Goal: Task Accomplishment & Management: Manage account settings

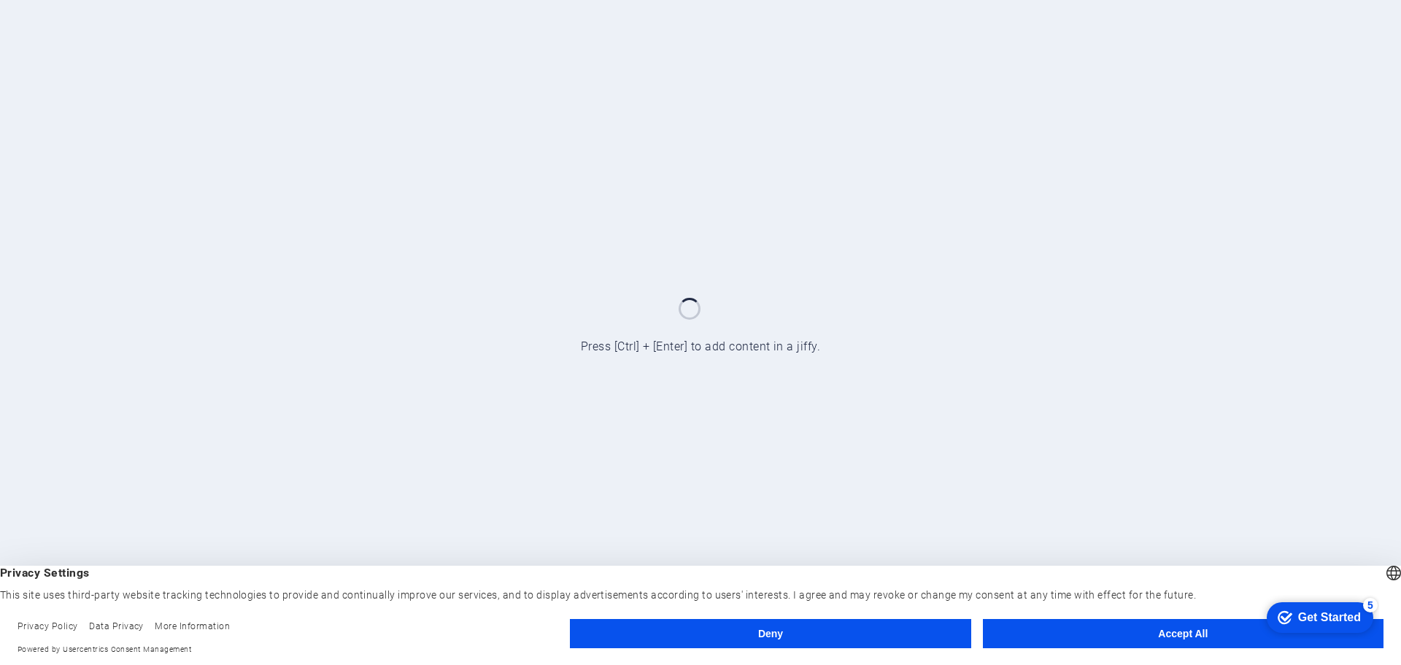
click at [1143, 632] on button "Accept All" at bounding box center [1183, 633] width 401 height 29
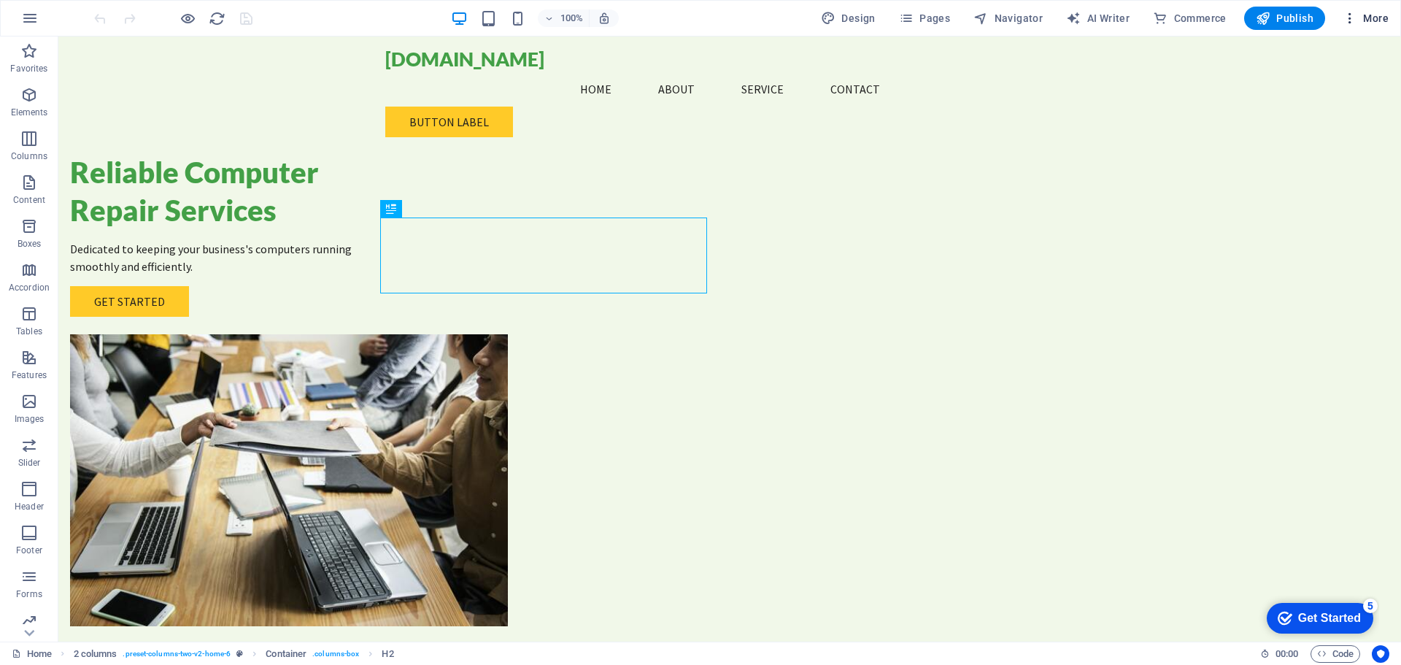
click at [1357, 17] on icon "button" at bounding box center [1350, 18] width 15 height 15
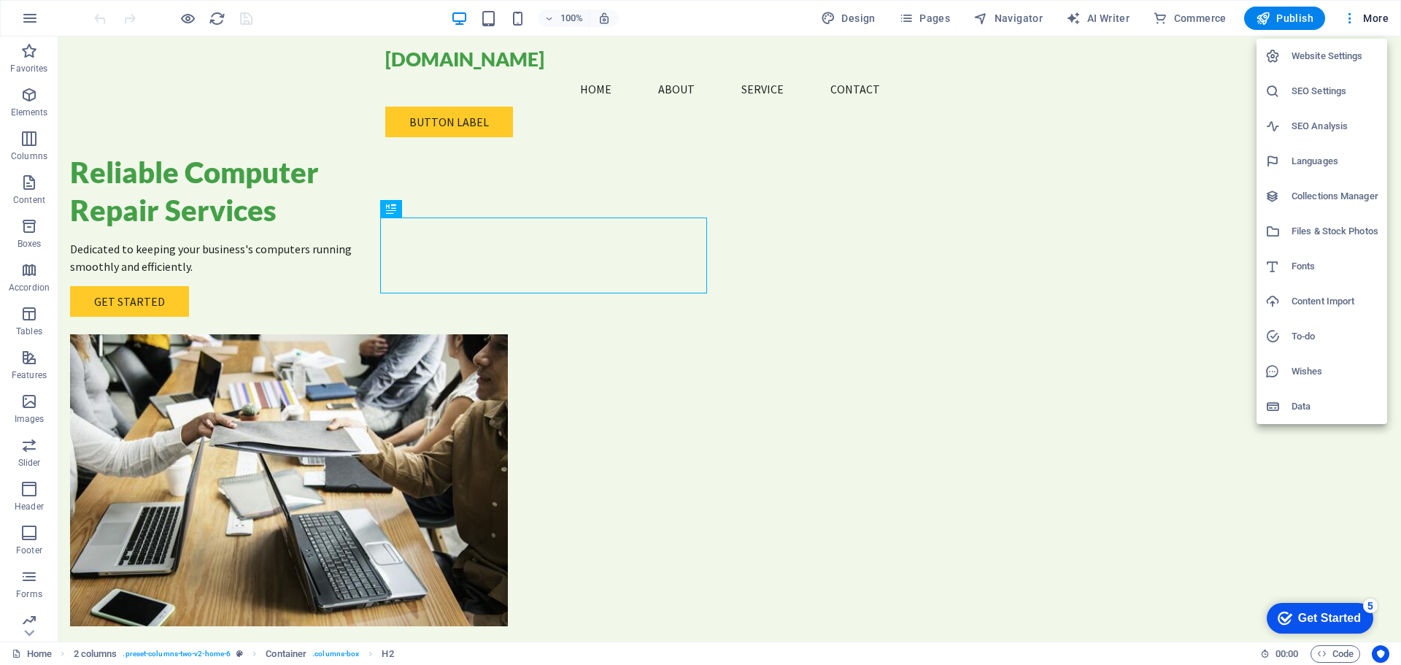
click at [1316, 50] on h6 "Website Settings" at bounding box center [1334, 56] width 87 height 18
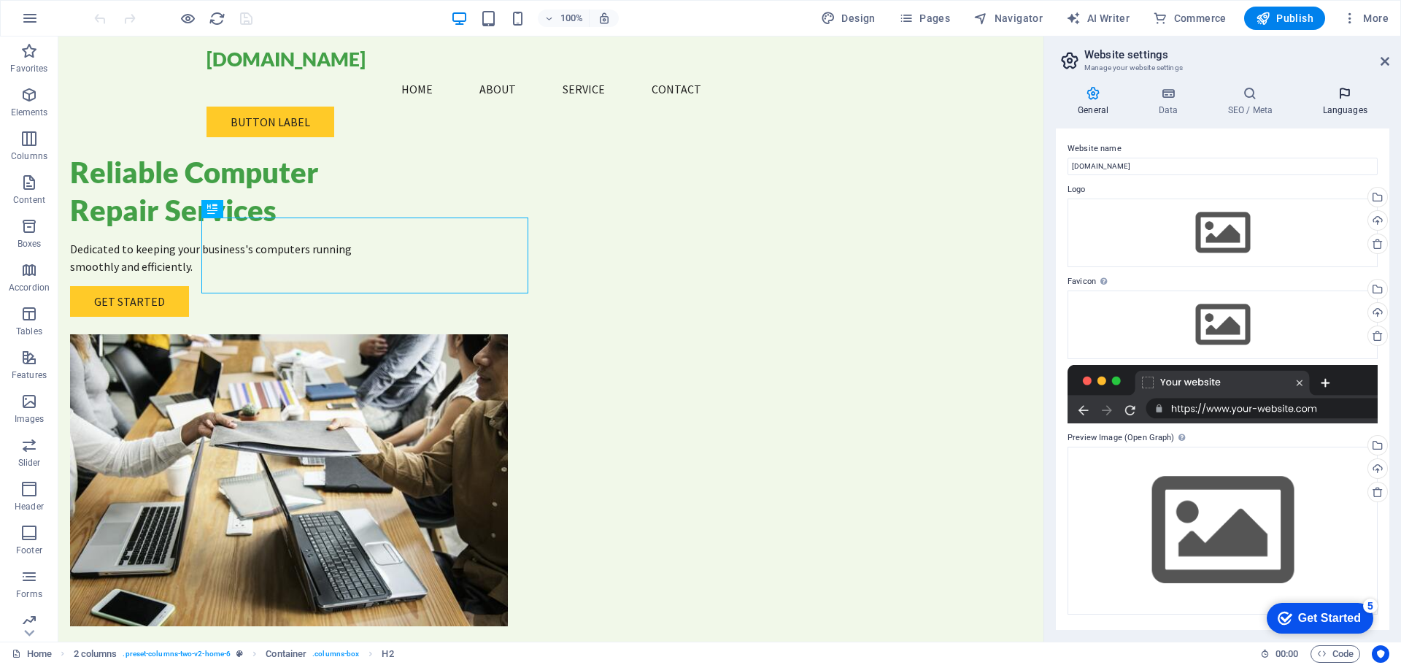
click at [1352, 108] on h4 "Languages" at bounding box center [1344, 101] width 89 height 31
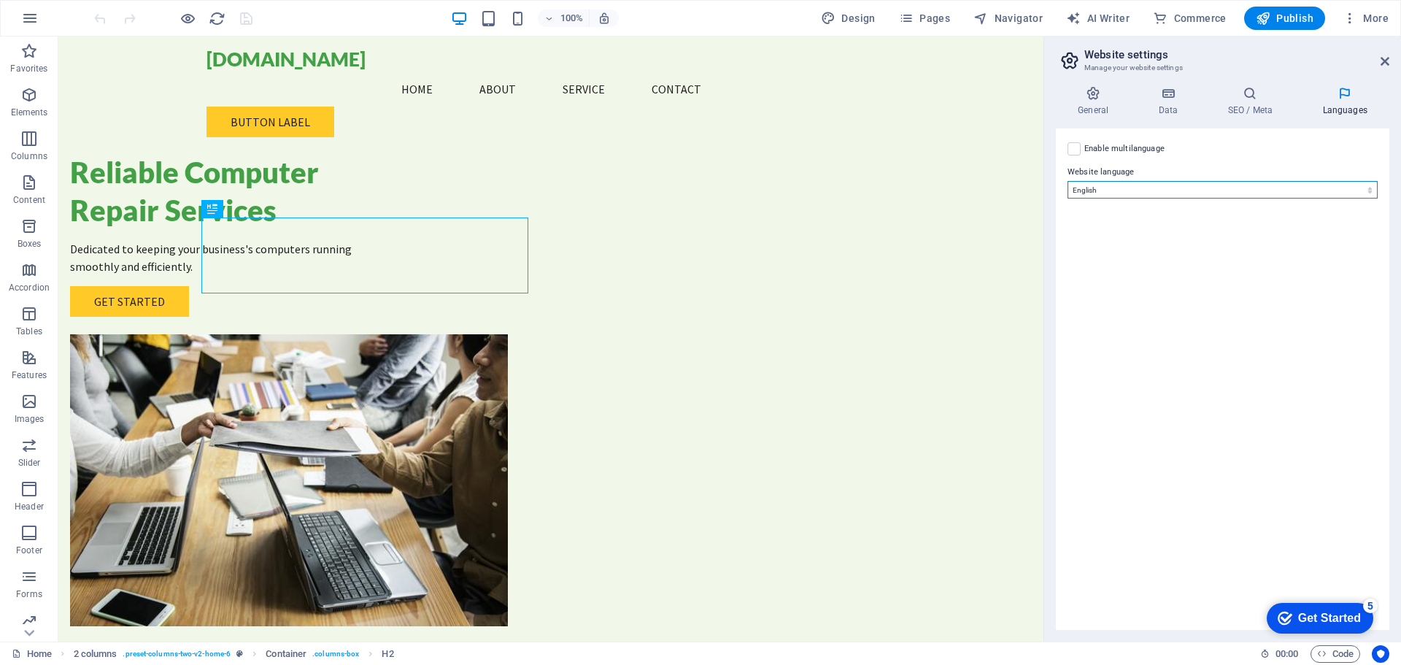
click at [1359, 192] on select "Abkhazian Afar Afrikaans Akan Albanian Amharic Arabic Aragonese Armenian Assame…" at bounding box center [1222, 190] width 310 height 18
select select "128"
click at [1067, 181] on select "Abkhazian Afar Afrikaans Akan Albanian Amharic Arabic Aragonese Armenian Assame…" at bounding box center [1222, 190] width 310 height 18
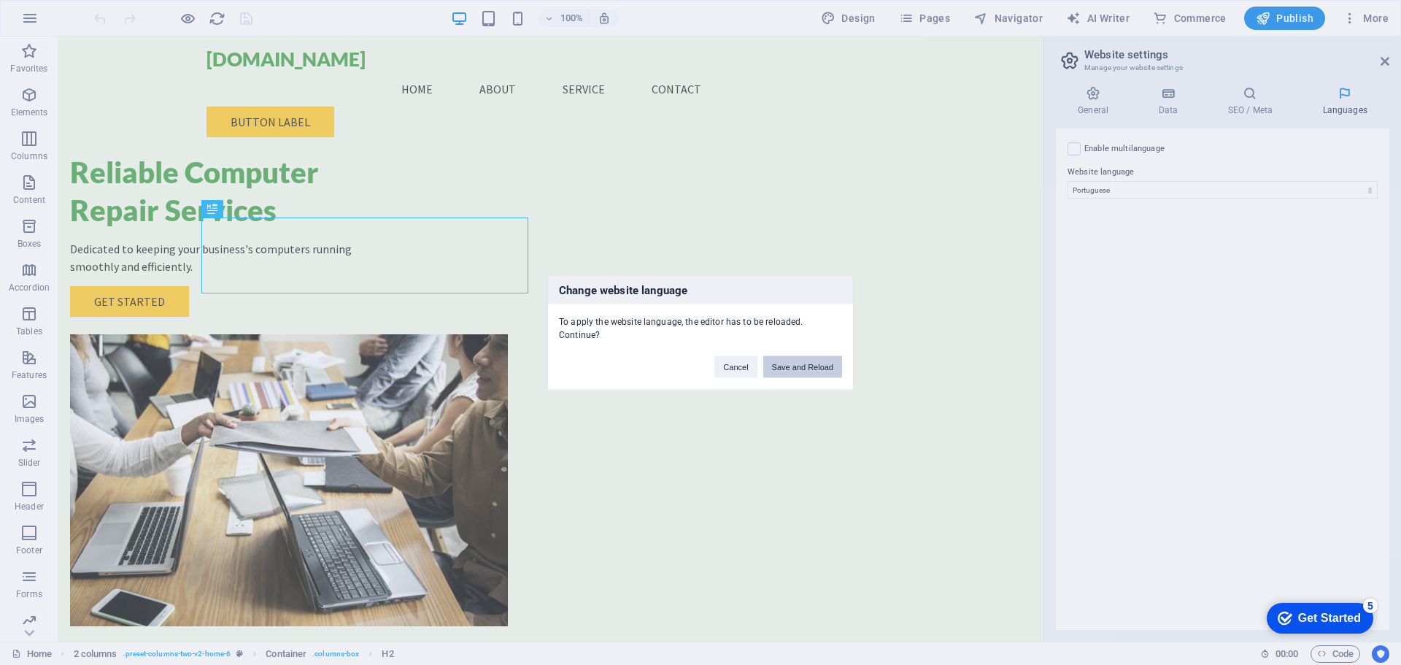
click at [808, 361] on button "Save and Reload" at bounding box center [802, 366] width 79 height 22
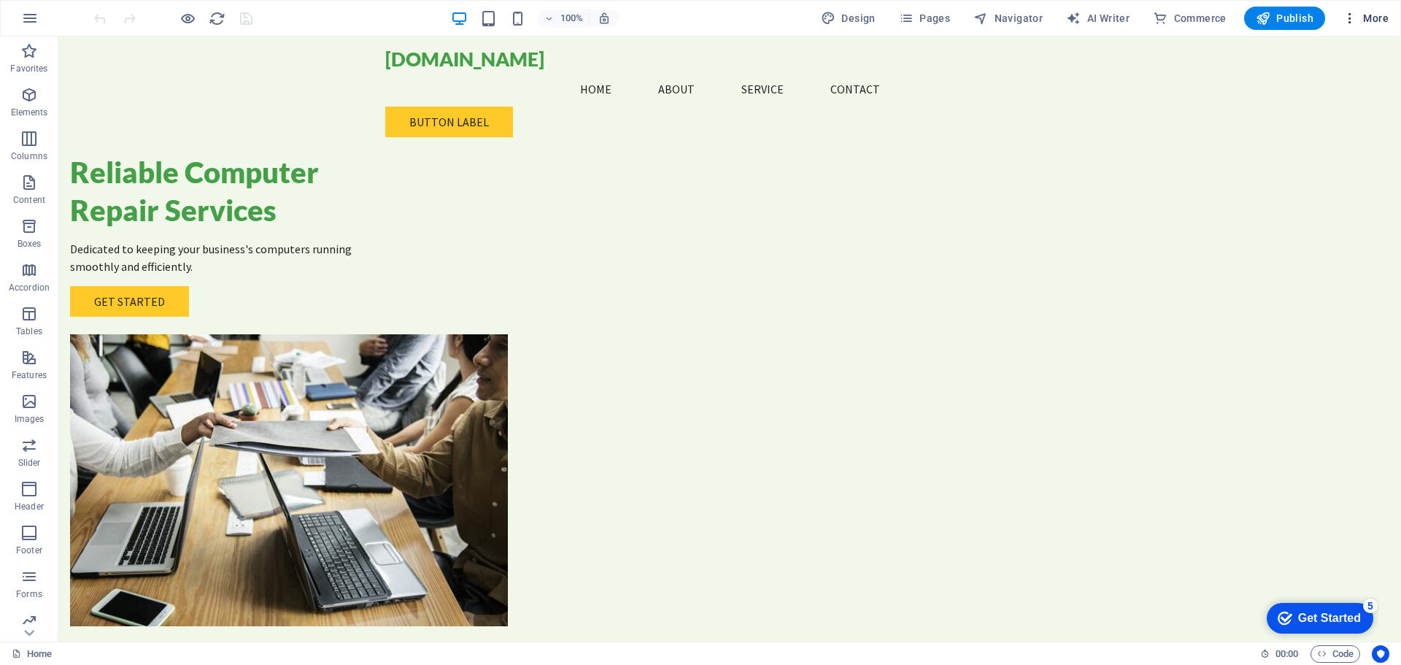
click at [1353, 23] on icon "button" at bounding box center [1350, 18] width 15 height 15
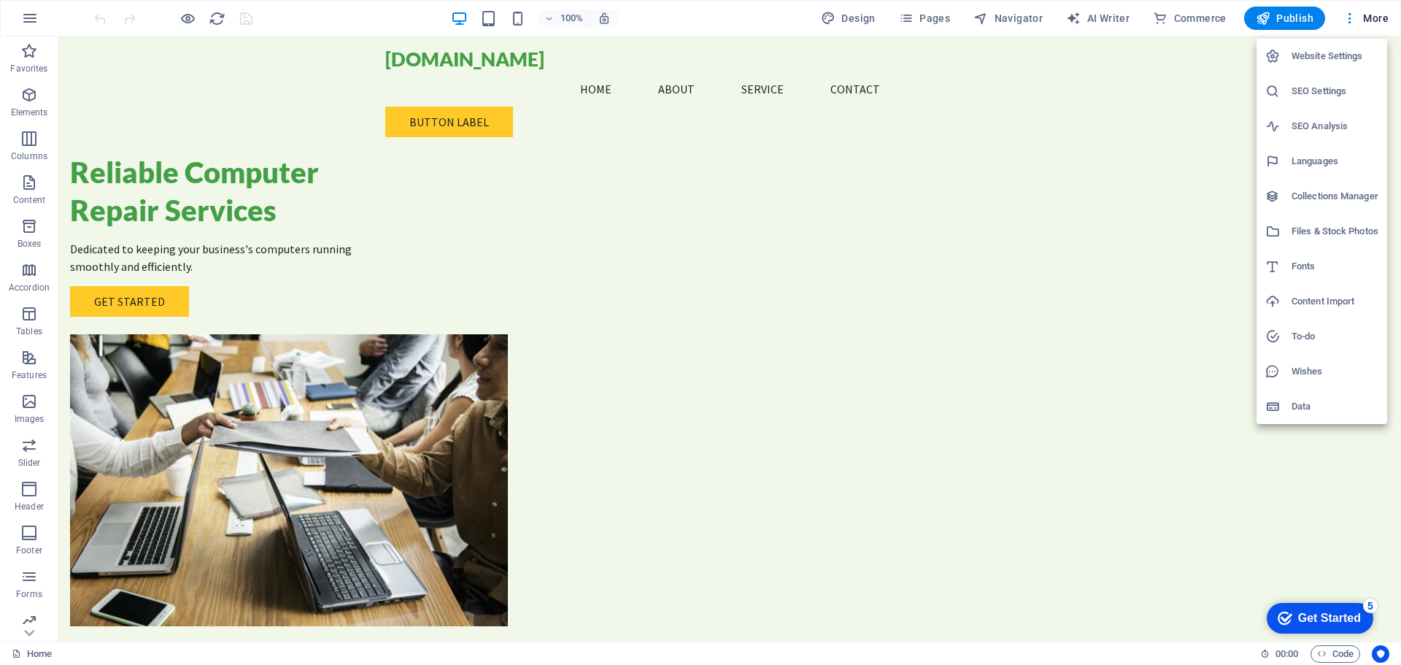
click at [1346, 56] on h6 "Website Settings" at bounding box center [1334, 56] width 87 height 18
select select "128"
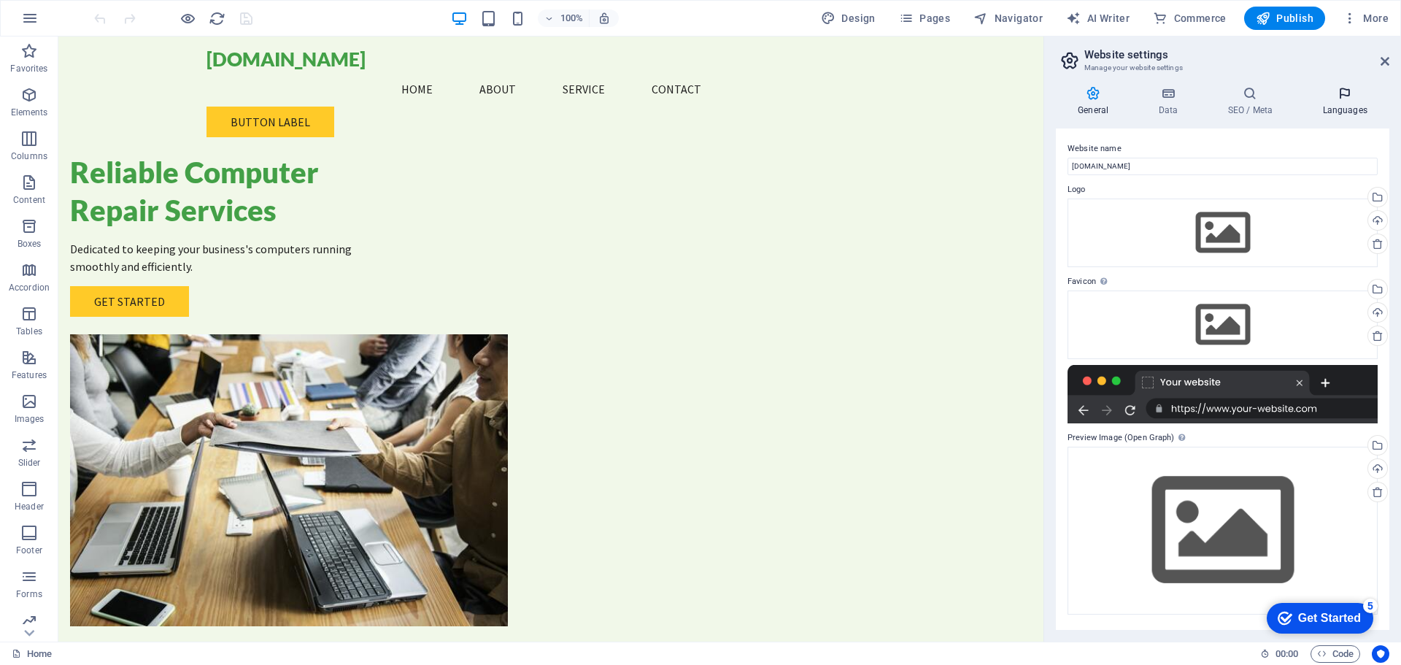
click at [1341, 99] on icon at bounding box center [1344, 93] width 89 height 15
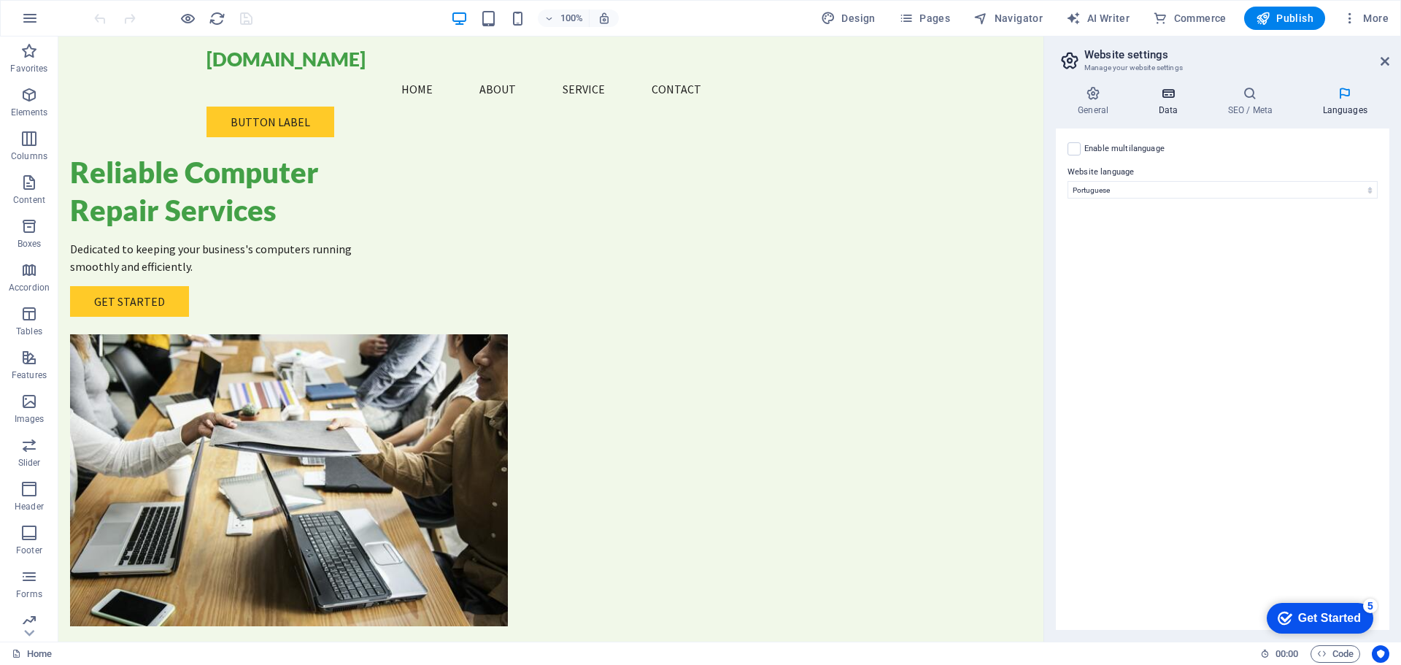
click at [1176, 99] on icon at bounding box center [1167, 93] width 63 height 15
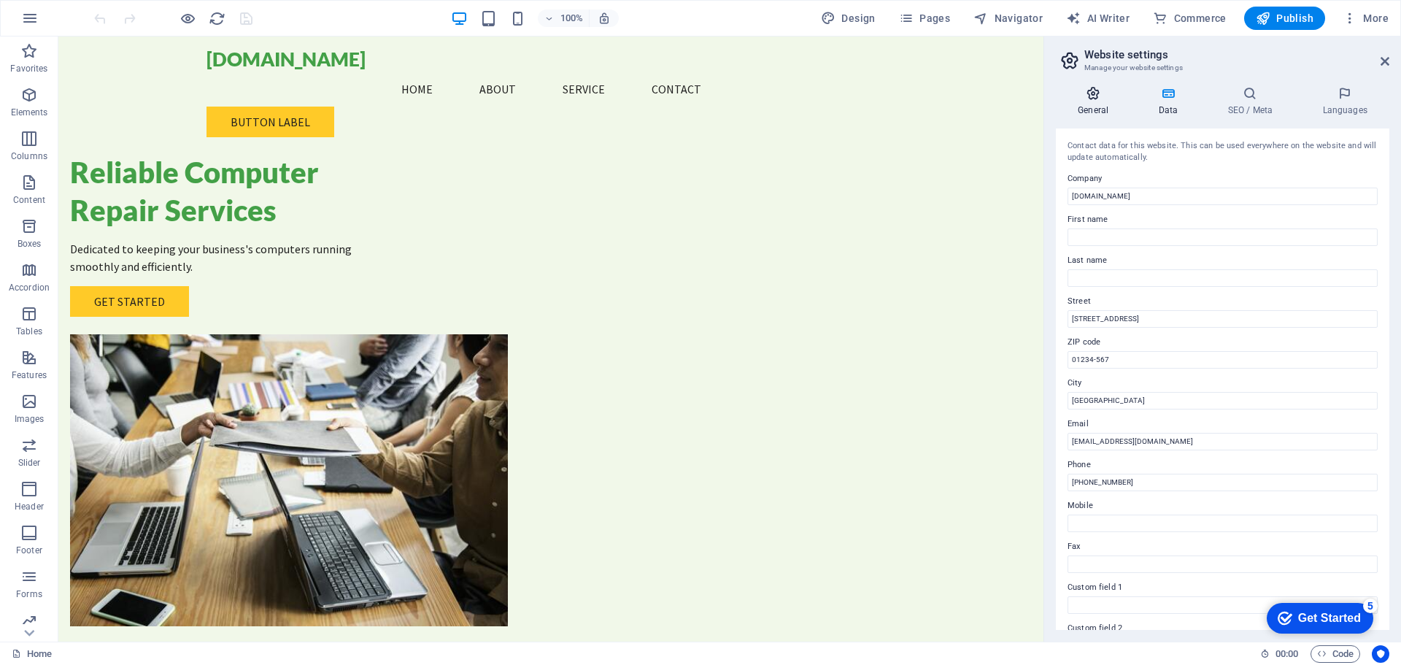
click at [1091, 92] on icon at bounding box center [1093, 93] width 74 height 15
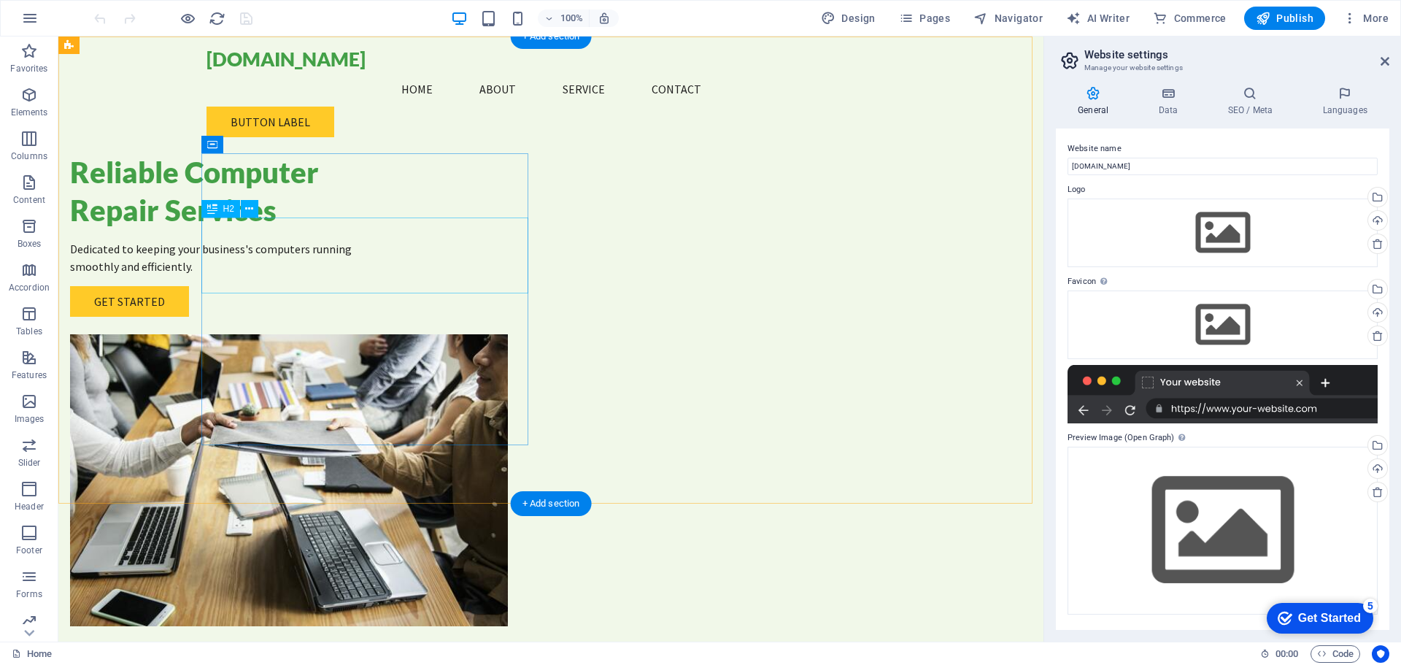
click at [382, 229] on div "Reliable Computer Repair Services" at bounding box center [233, 191] width 327 height 76
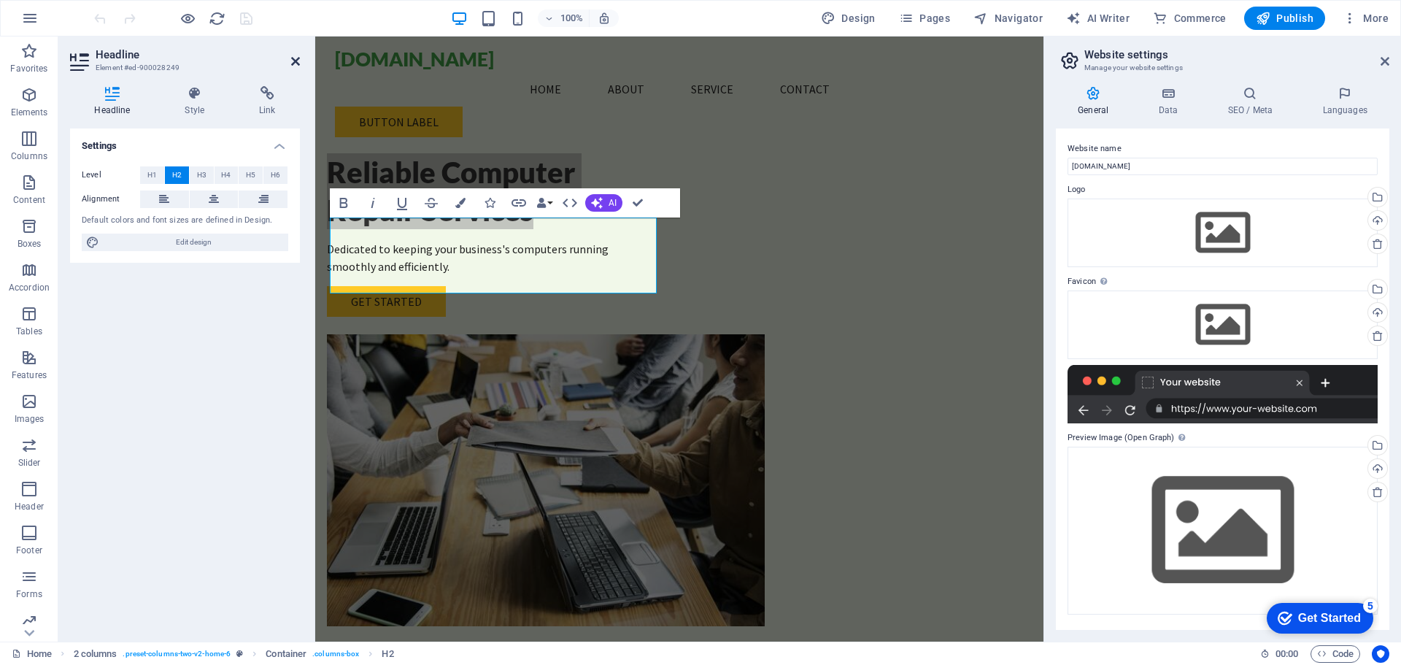
click at [292, 56] on icon at bounding box center [295, 61] width 9 height 12
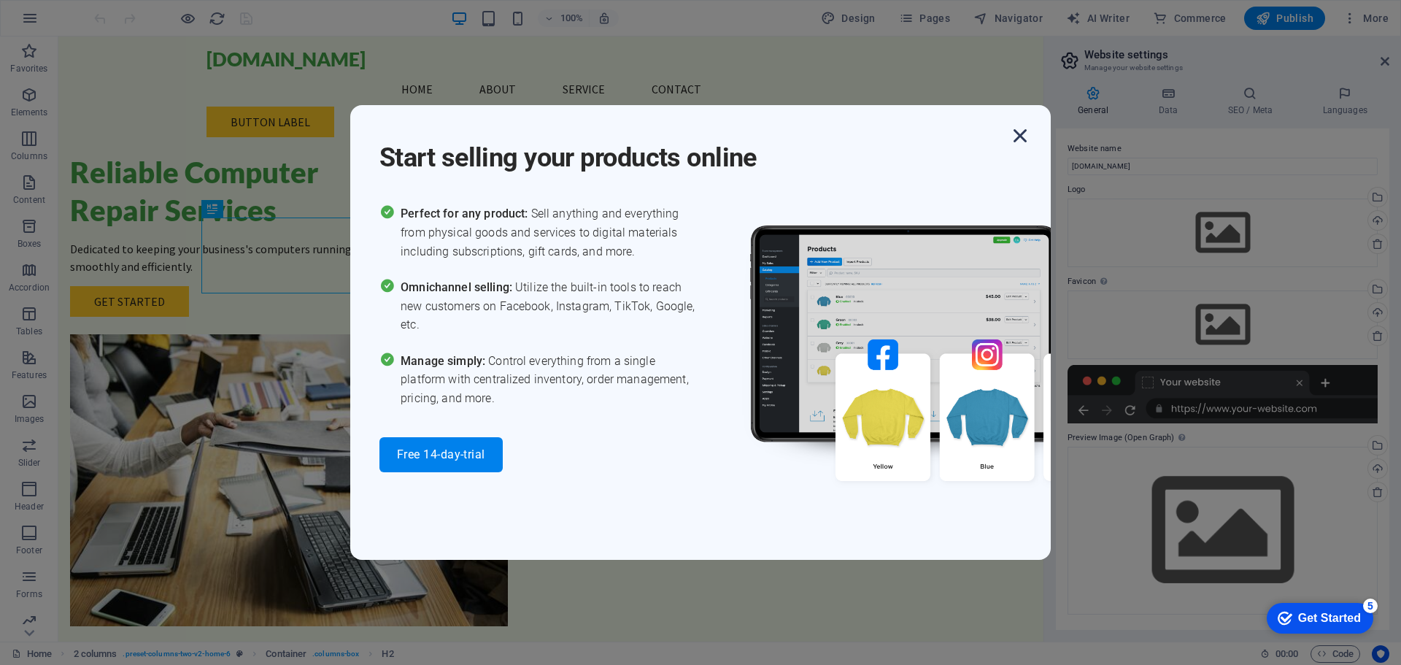
click at [1026, 133] on icon "button" at bounding box center [1020, 136] width 26 height 26
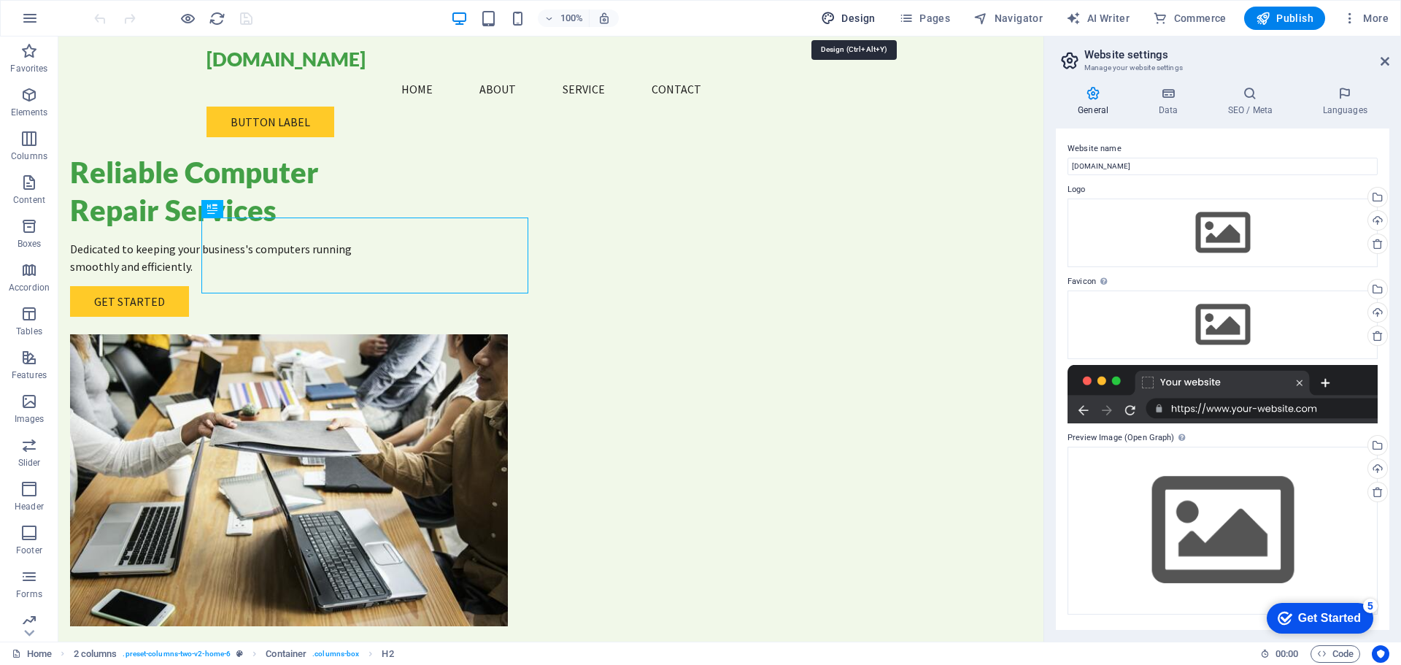
click at [860, 15] on span "Design" at bounding box center [848, 18] width 55 height 15
select select "rem"
select select "200"
select select "px"
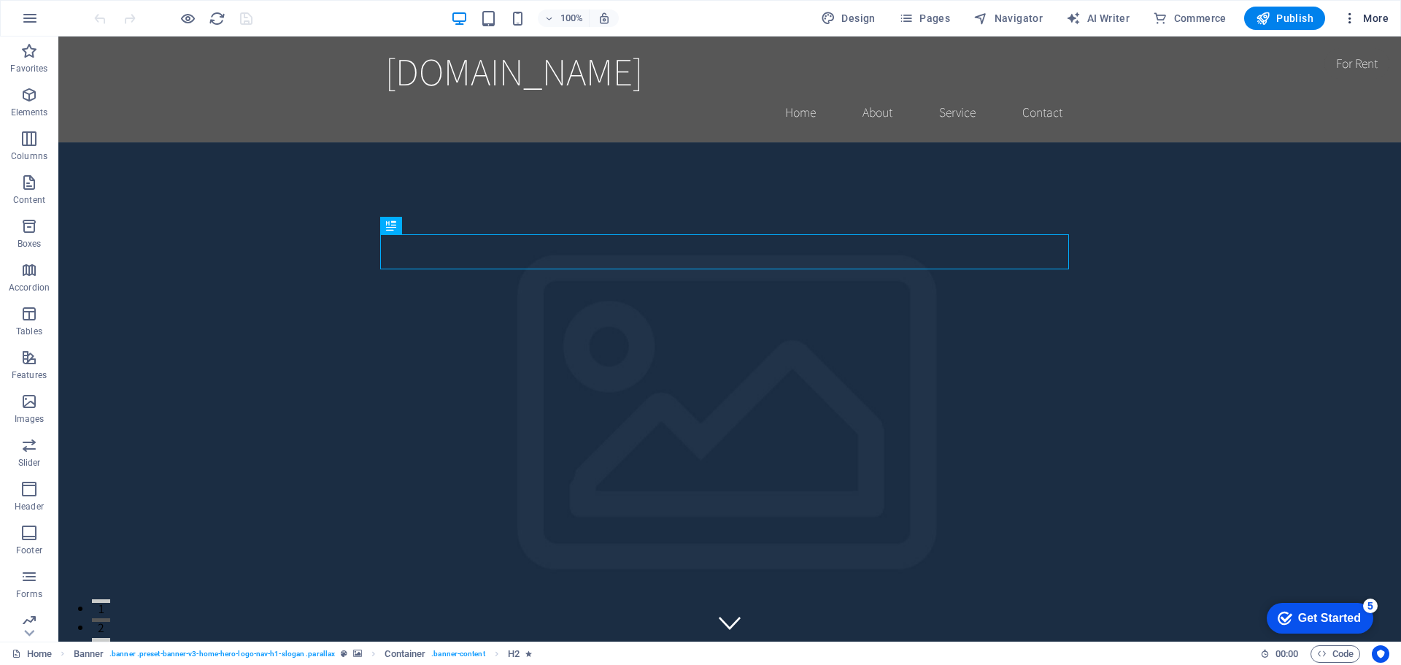
click at [1346, 20] on icon "button" at bounding box center [1350, 18] width 15 height 15
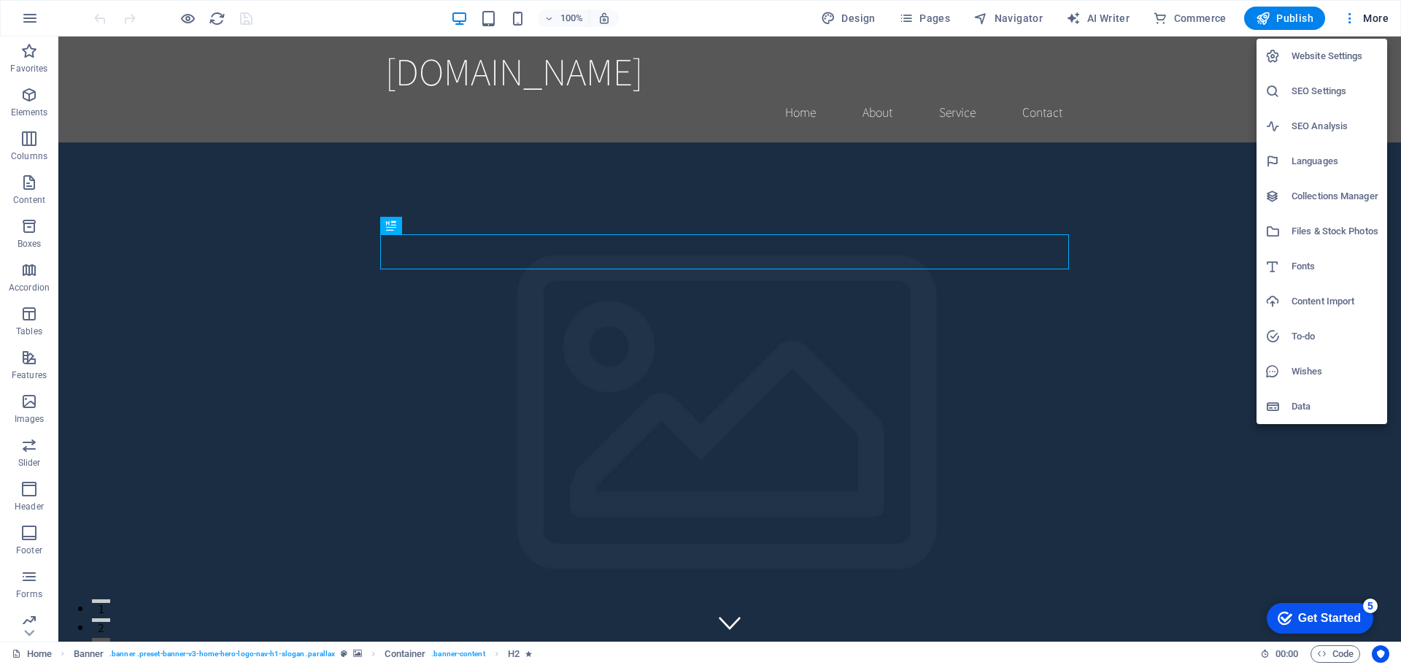
click at [1335, 47] on h6 "Website Settings" at bounding box center [1334, 56] width 87 height 18
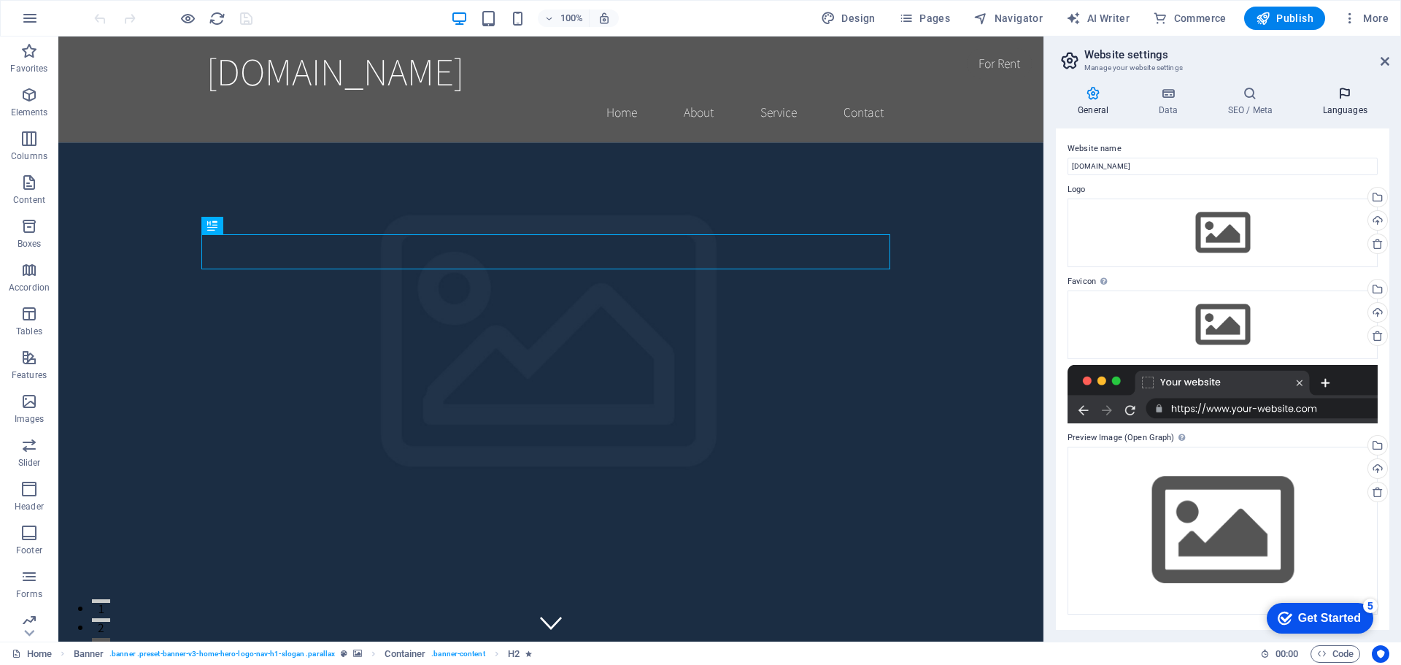
click at [1342, 92] on icon at bounding box center [1344, 93] width 89 height 15
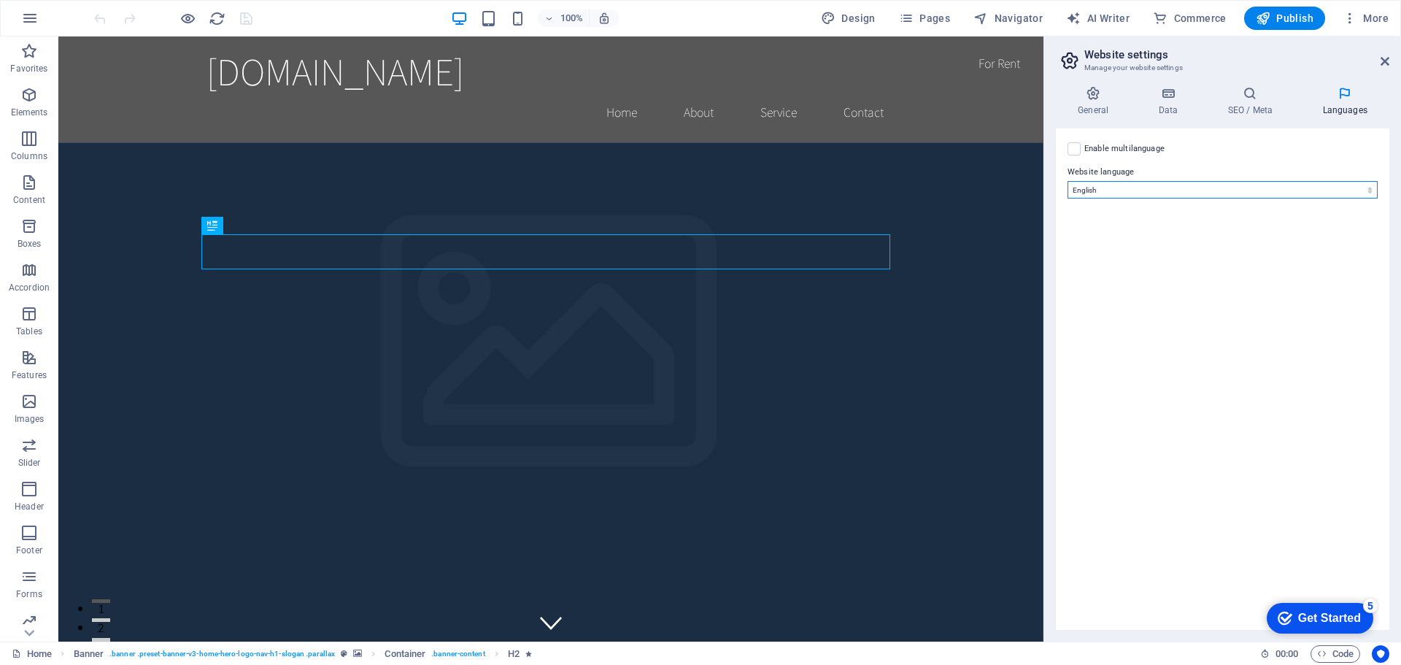
click at [1232, 182] on select "Abkhazian Afar Afrikaans Akan Albanian Amharic Arabic Aragonese Armenian Assame…" at bounding box center [1222, 190] width 310 height 18
select select "128"
click at [1067, 181] on select "Abkhazian Afar Afrikaans Akan Albanian Amharic Arabic Aragonese Armenian Assame…" at bounding box center [1222, 190] width 310 height 18
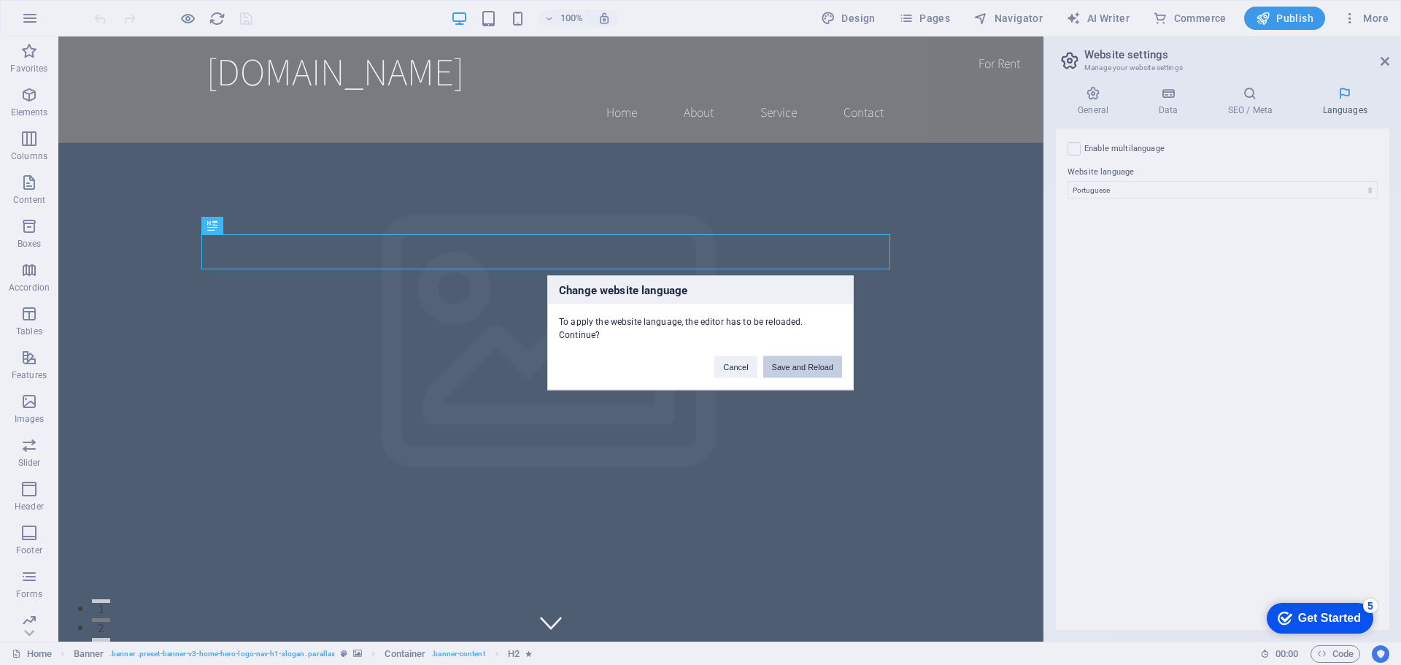
click at [783, 370] on button "Save and Reload" at bounding box center [802, 366] width 79 height 22
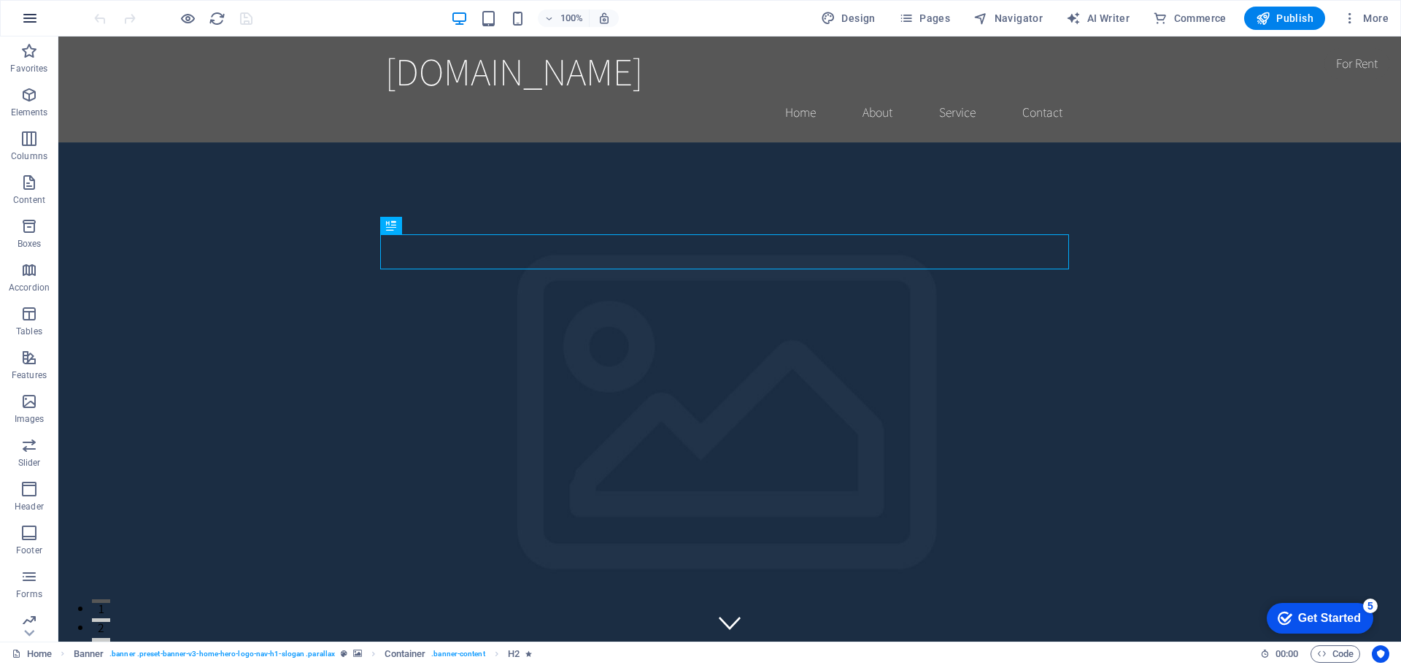
click at [41, 22] on button "button" at bounding box center [29, 18] width 35 height 35
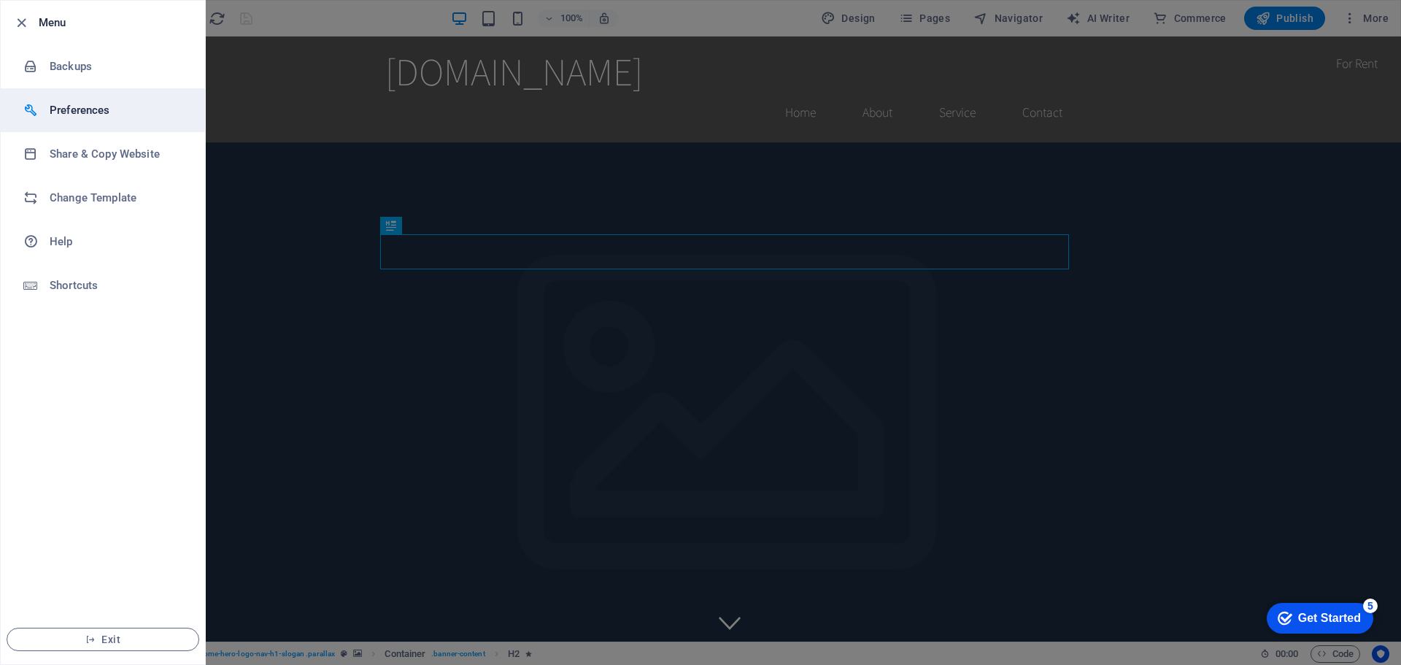
click at [88, 99] on li "Preferences" at bounding box center [103, 110] width 204 height 44
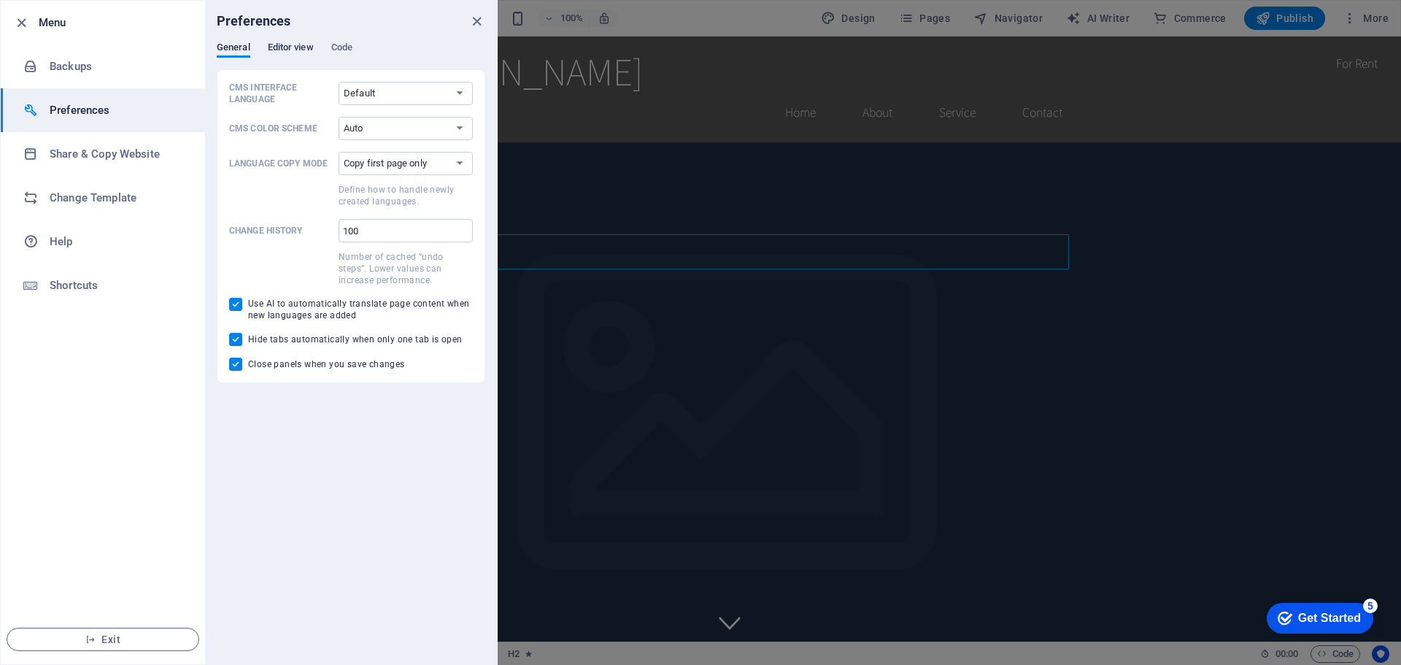
click at [290, 43] on span "Editor view" at bounding box center [291, 49] width 46 height 20
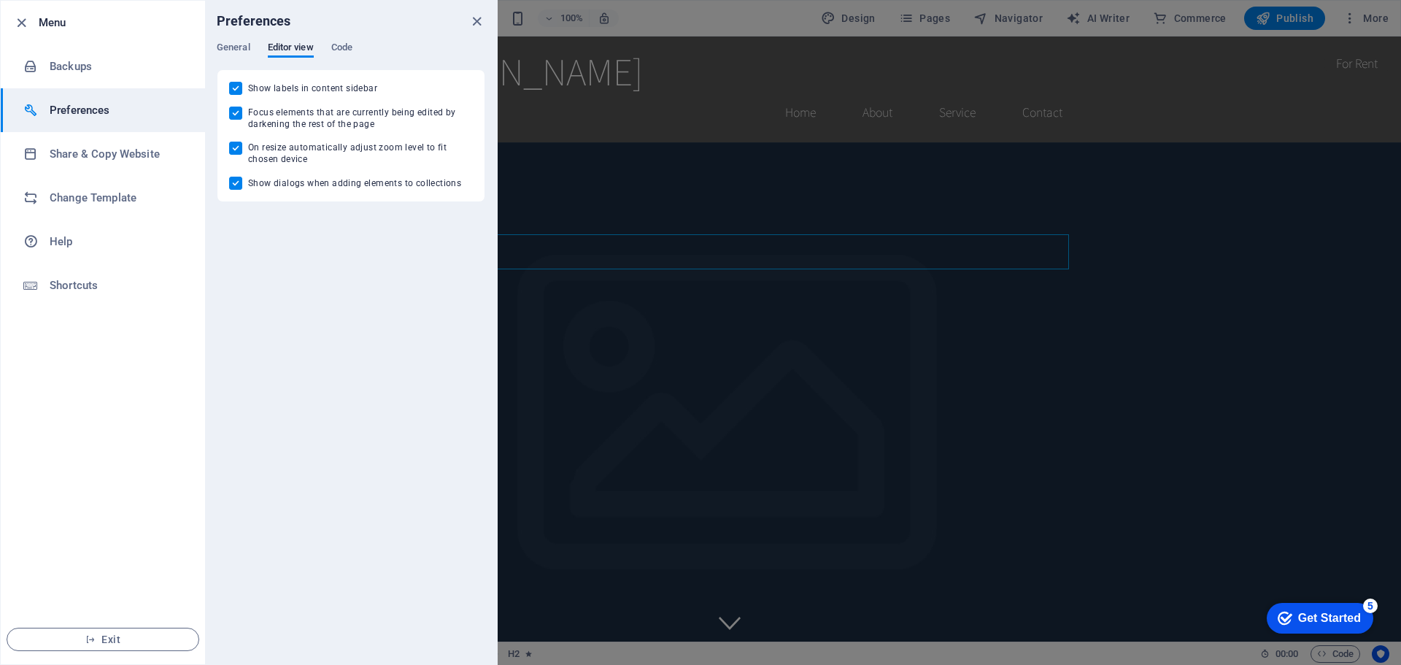
click at [353, 40] on div "Preferences" at bounding box center [351, 21] width 292 height 41
click at [349, 47] on span "Code" at bounding box center [341, 49] width 21 height 20
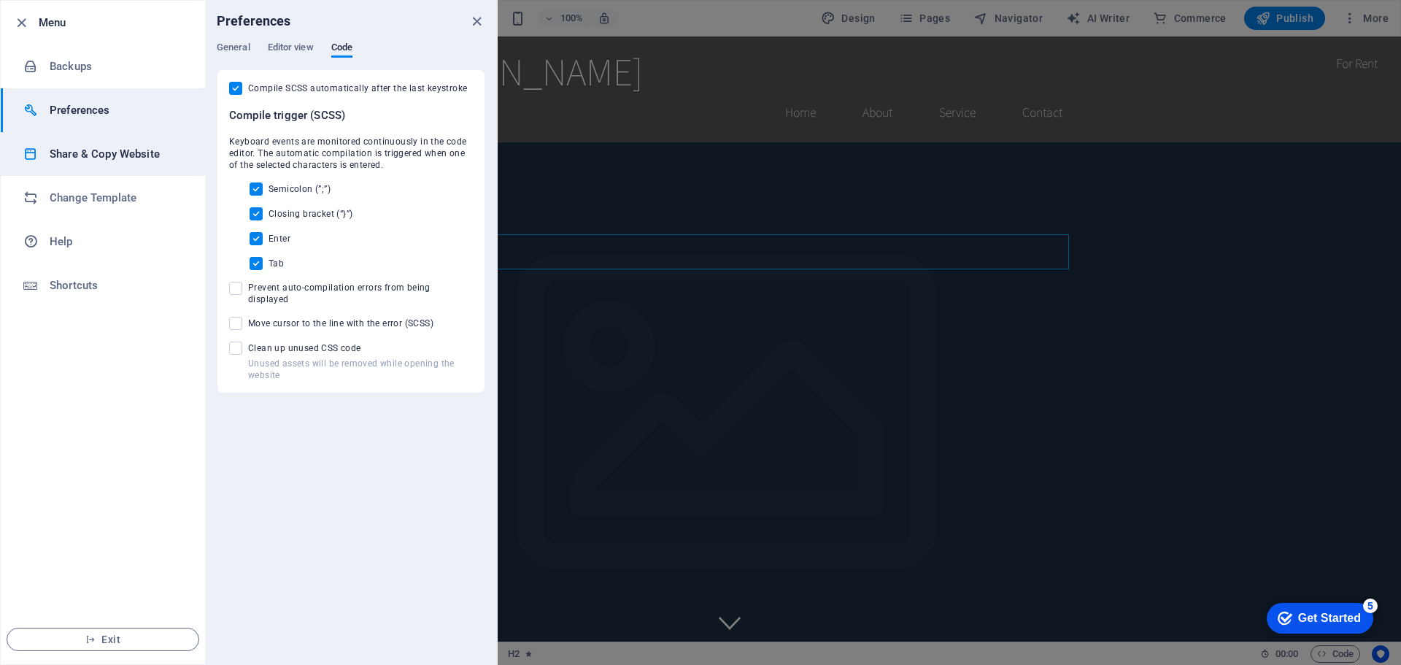
click at [78, 154] on h6 "Share & Copy Website" at bounding box center [117, 154] width 135 height 18
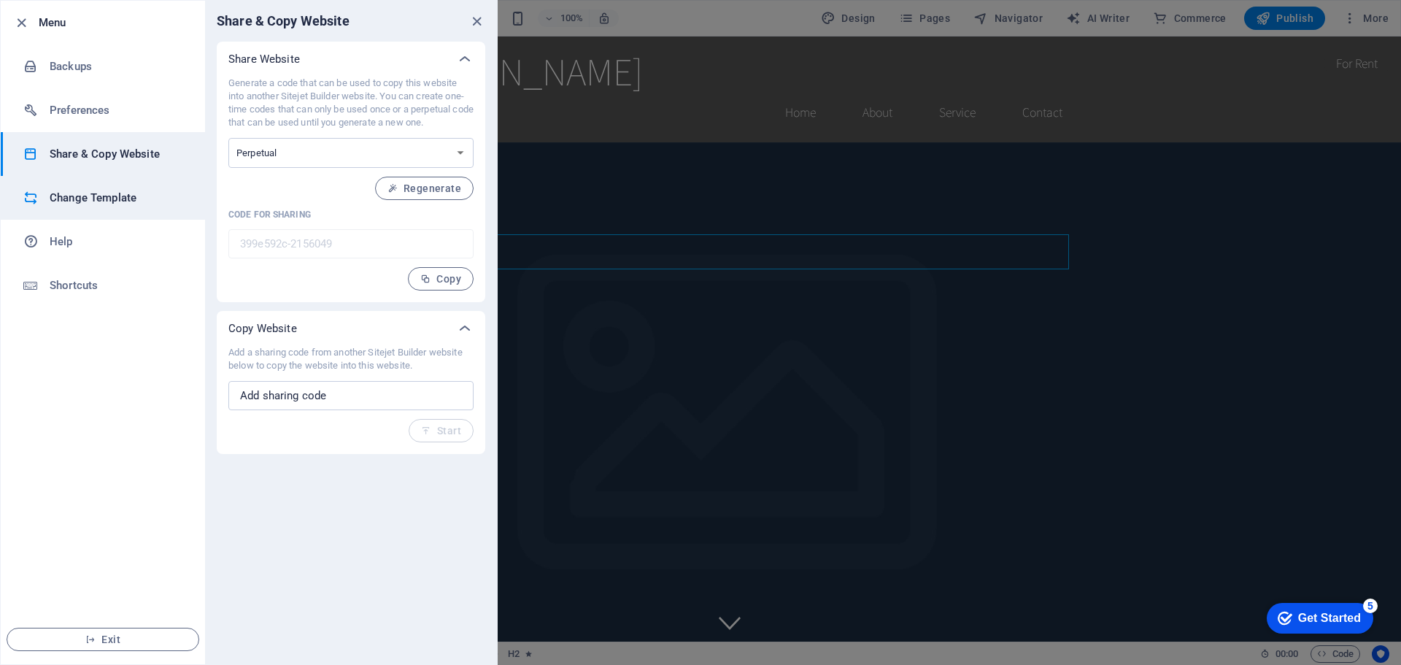
click at [80, 197] on h6 "Change Template" at bounding box center [117, 198] width 135 height 18
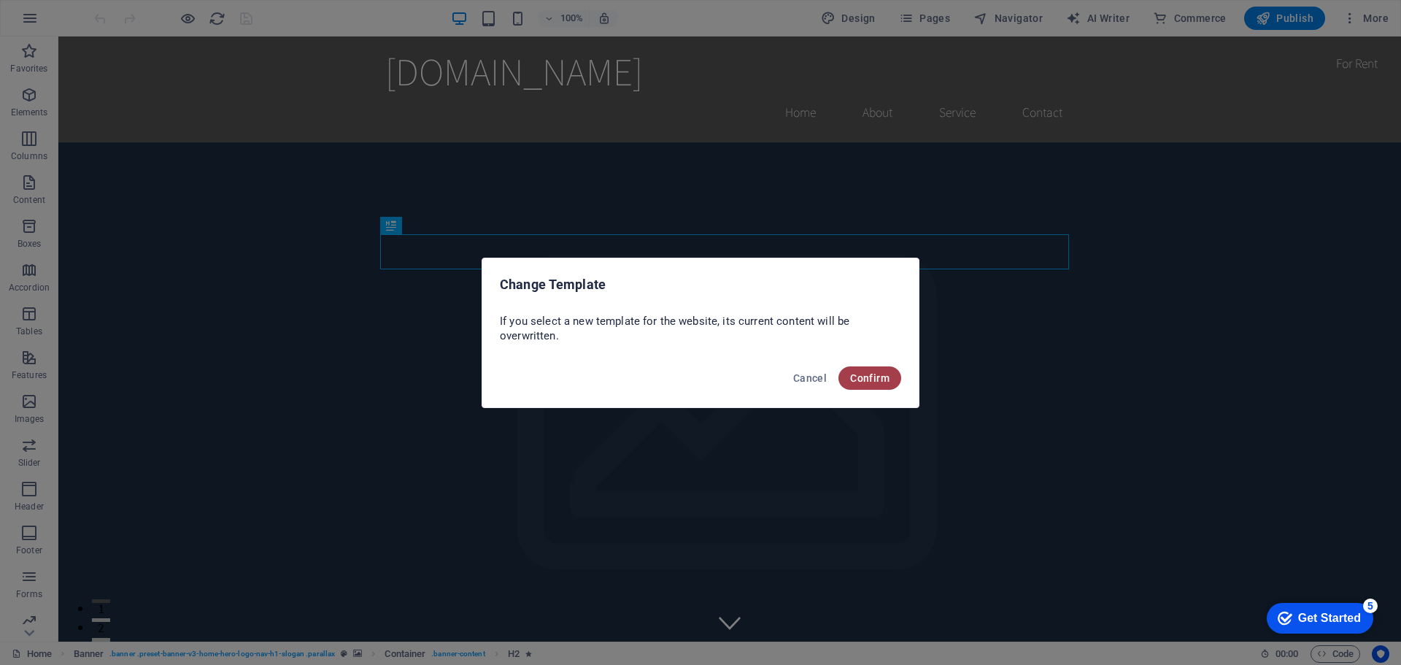
click at [870, 374] on span "Confirm" at bounding box center [869, 378] width 39 height 12
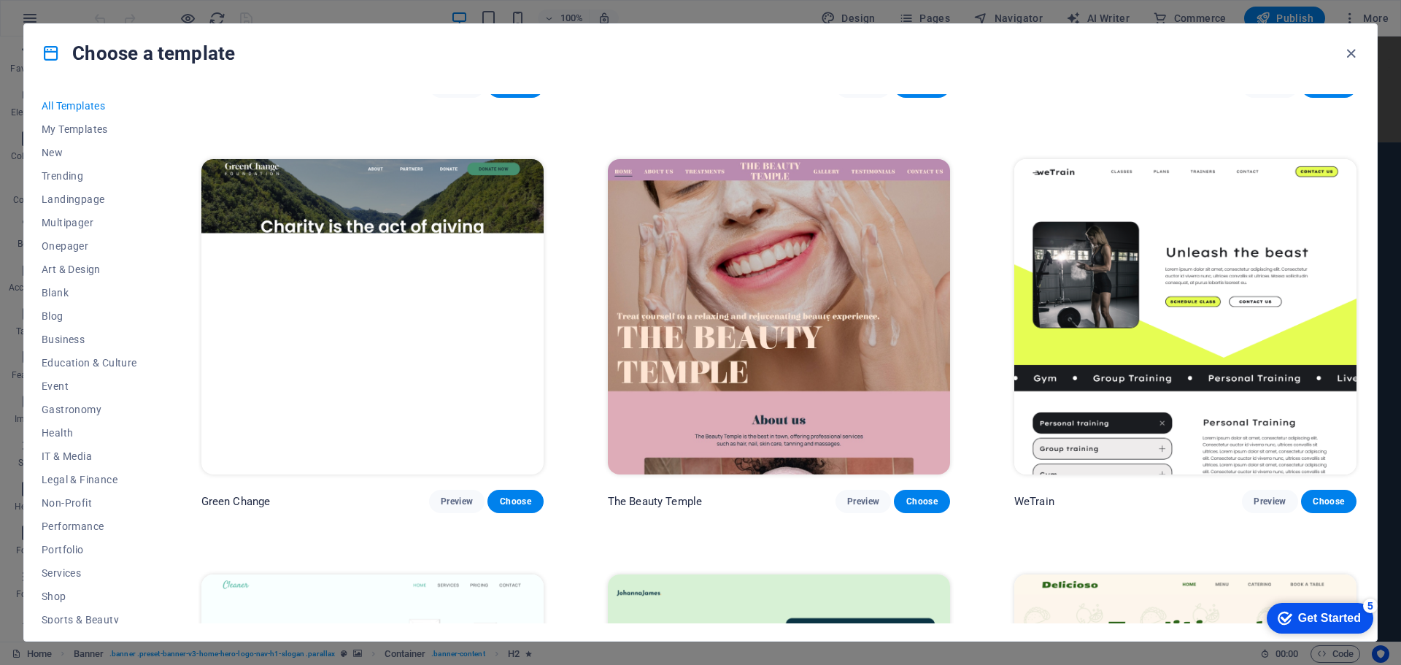
scroll to position [2919, 0]
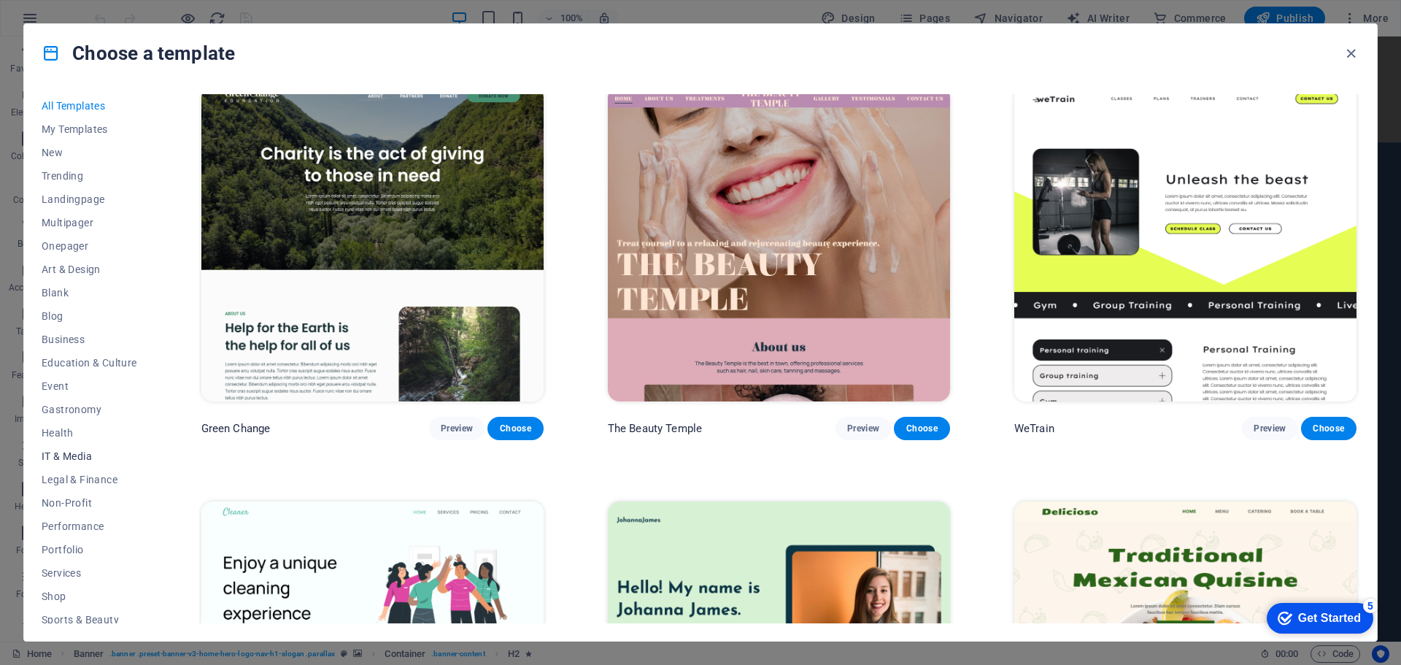
click at [60, 457] on span "IT & Media" at bounding box center [90, 456] width 96 height 12
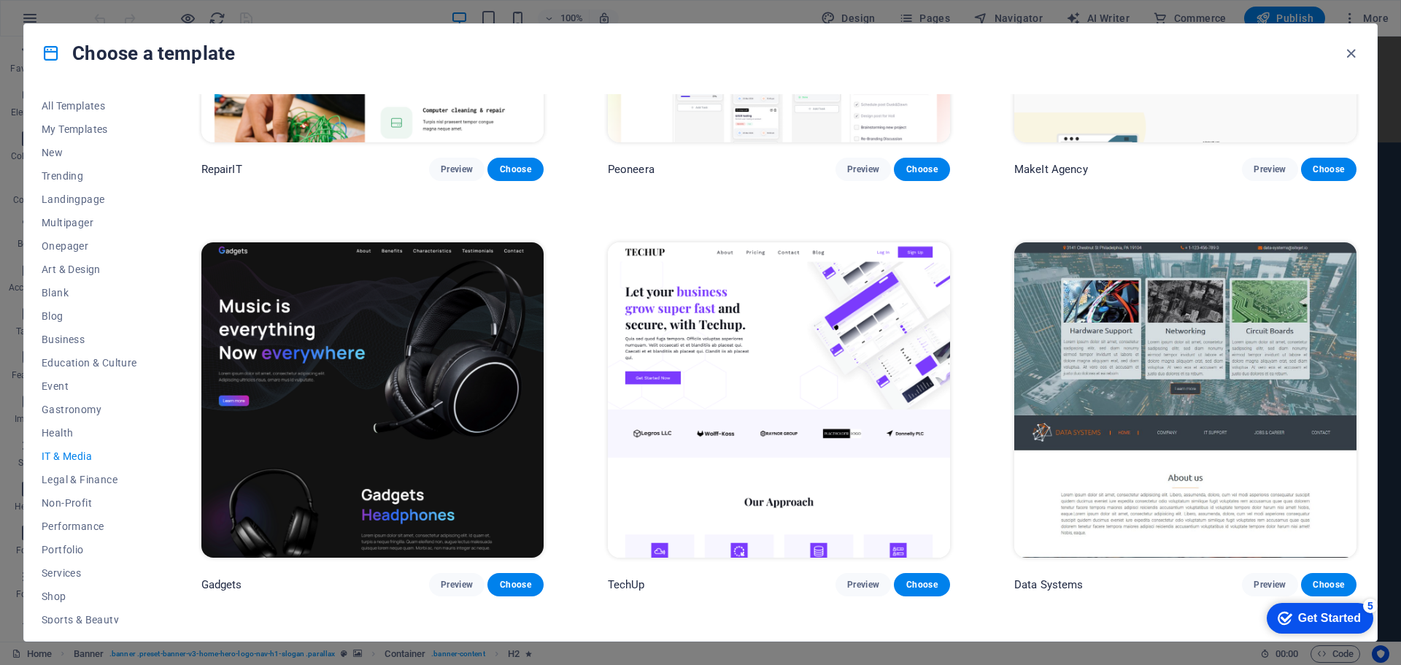
scroll to position [265, 0]
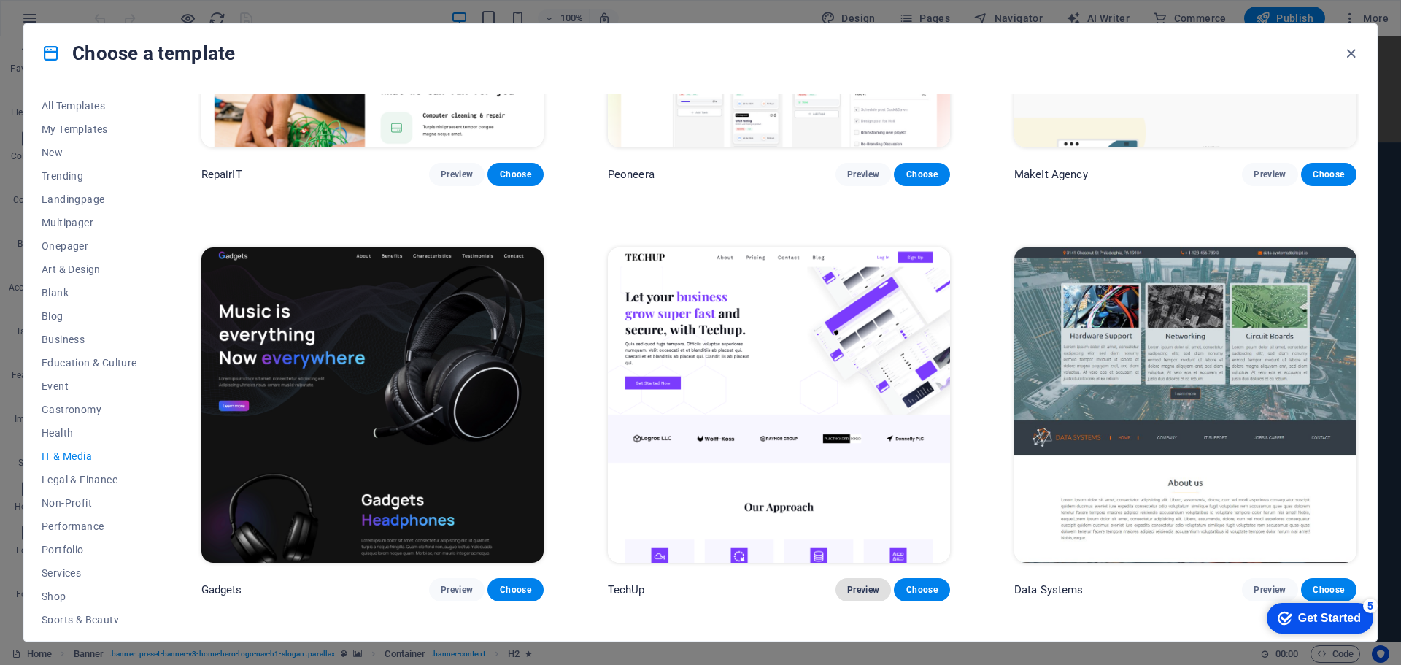
click at [865, 587] on span "Preview" at bounding box center [863, 590] width 32 height 12
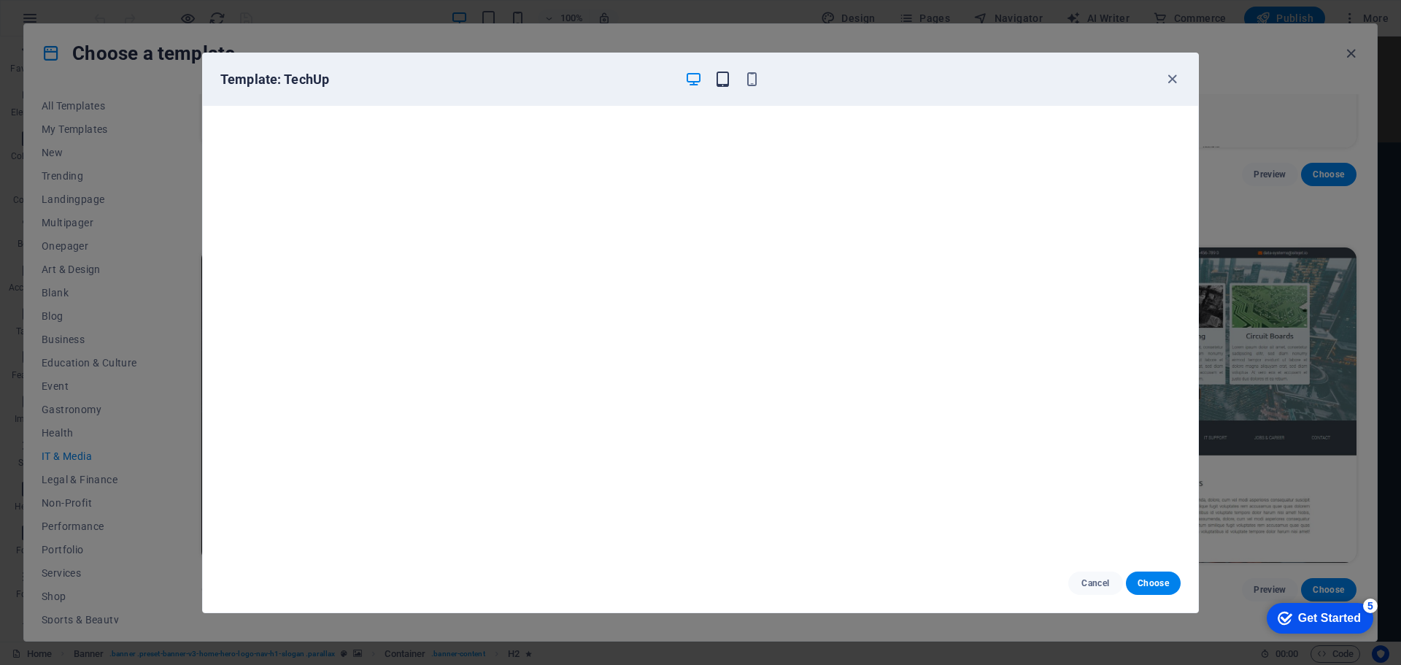
click at [731, 78] on span "button" at bounding box center [723, 79] width 18 height 17
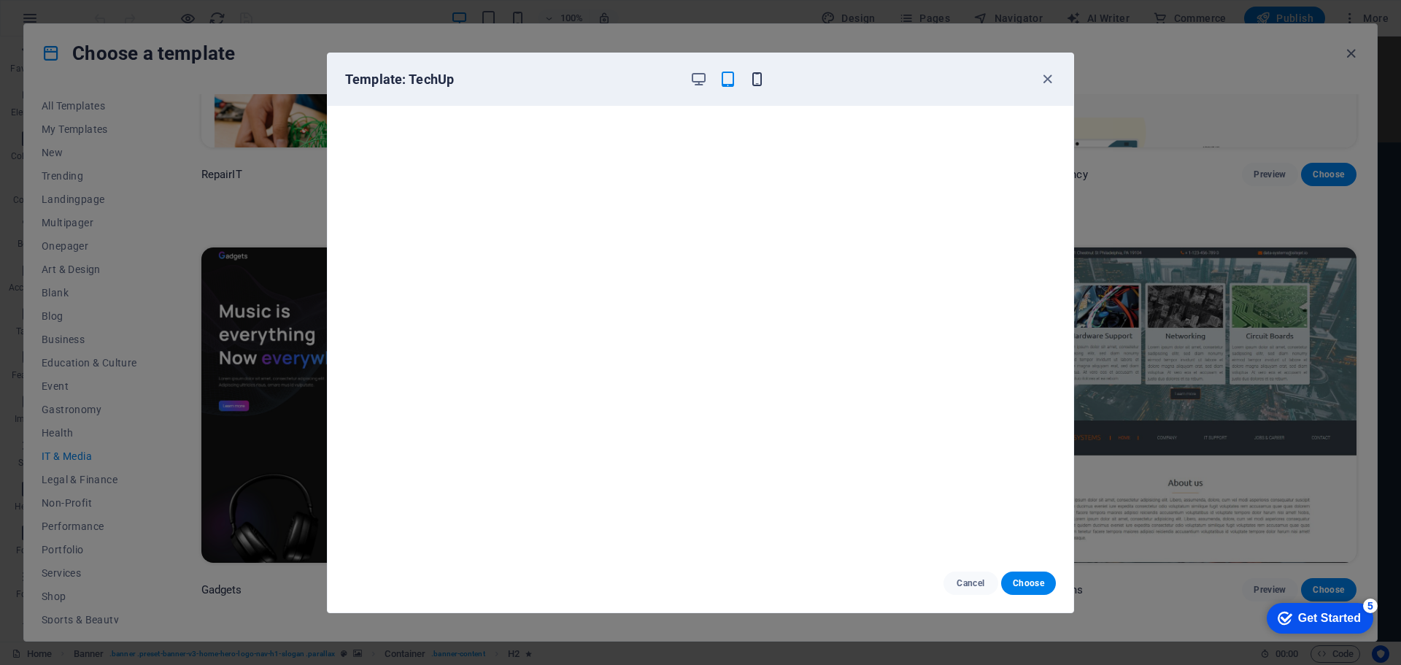
click at [752, 74] on icon "button" at bounding box center [757, 79] width 17 height 17
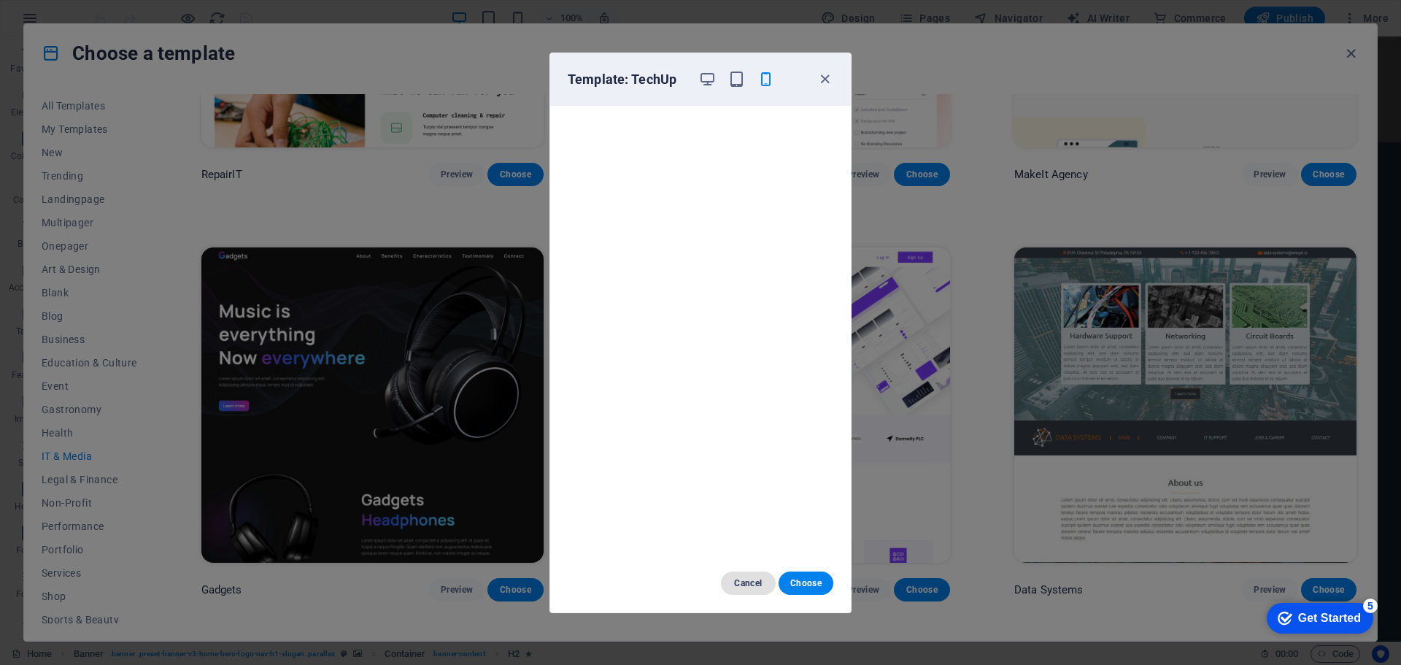
click at [754, 584] on span "Cancel" at bounding box center [748, 583] width 31 height 12
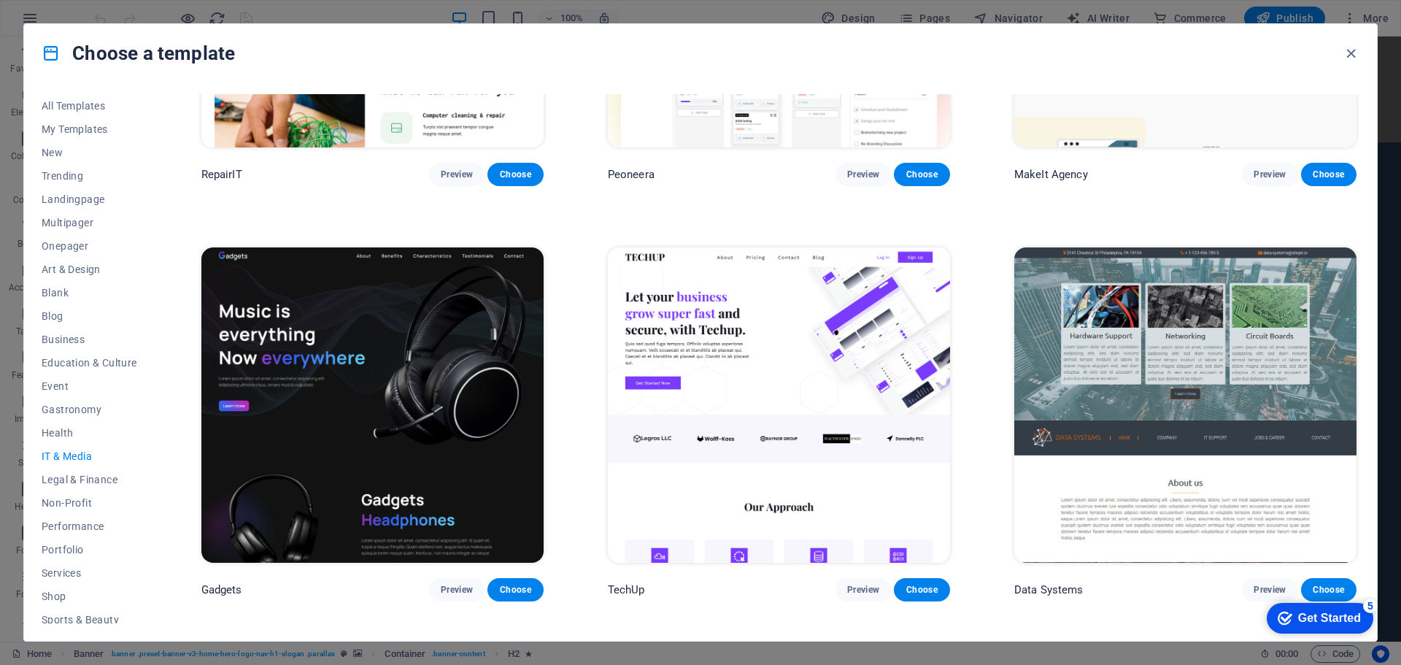
scroll to position [78, 0]
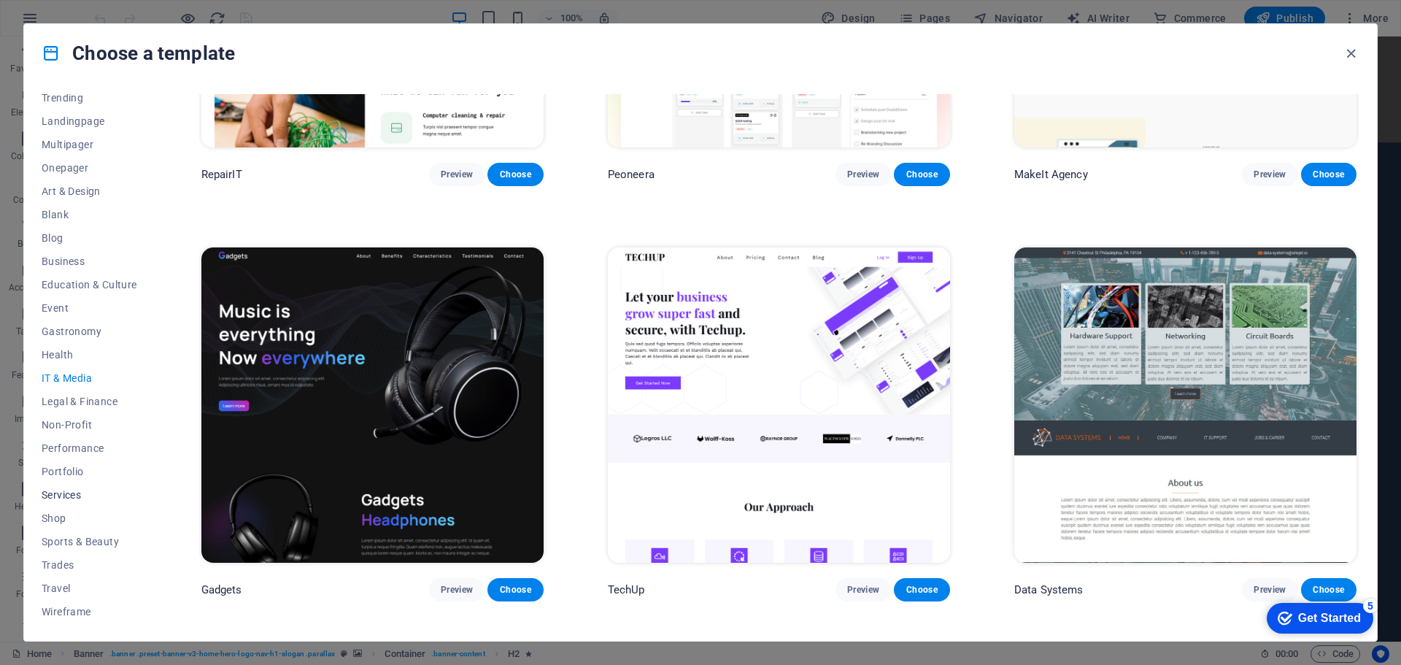
click at [67, 499] on span "Services" at bounding box center [90, 495] width 96 height 12
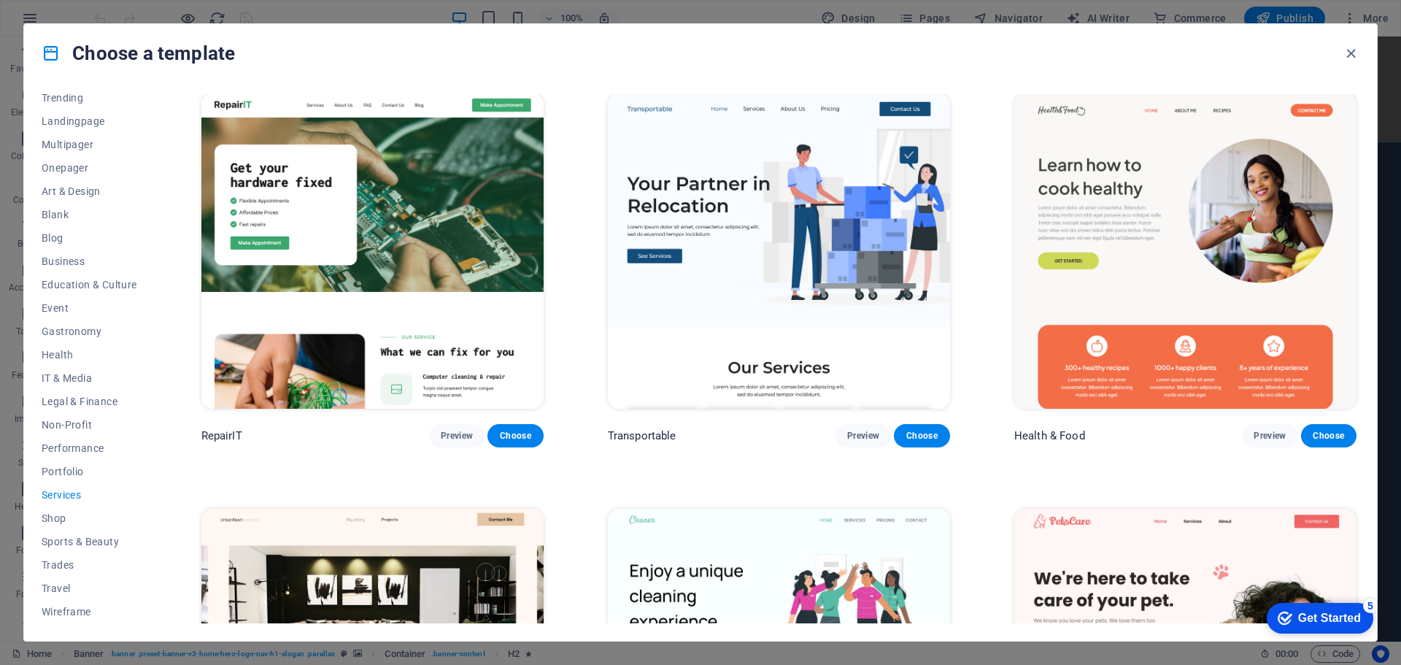
scroll to position [0, 0]
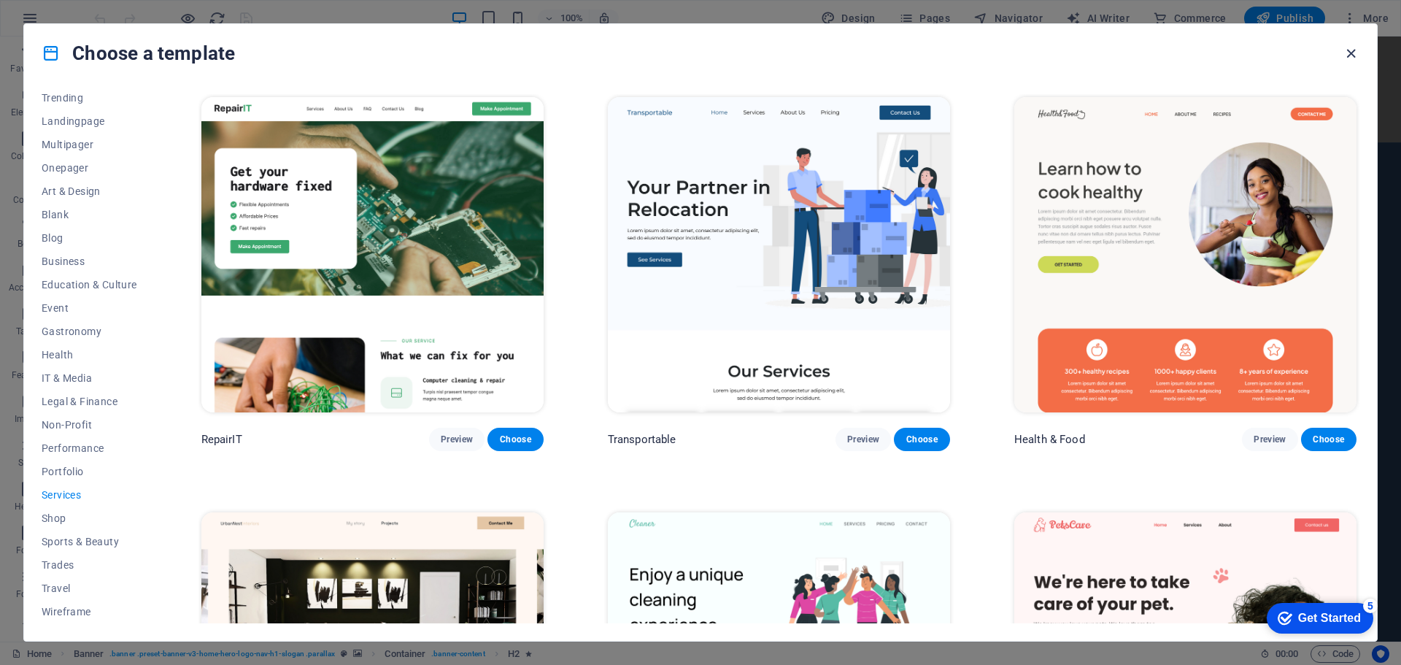
click at [1354, 55] on icon "button" at bounding box center [1351, 53] width 17 height 17
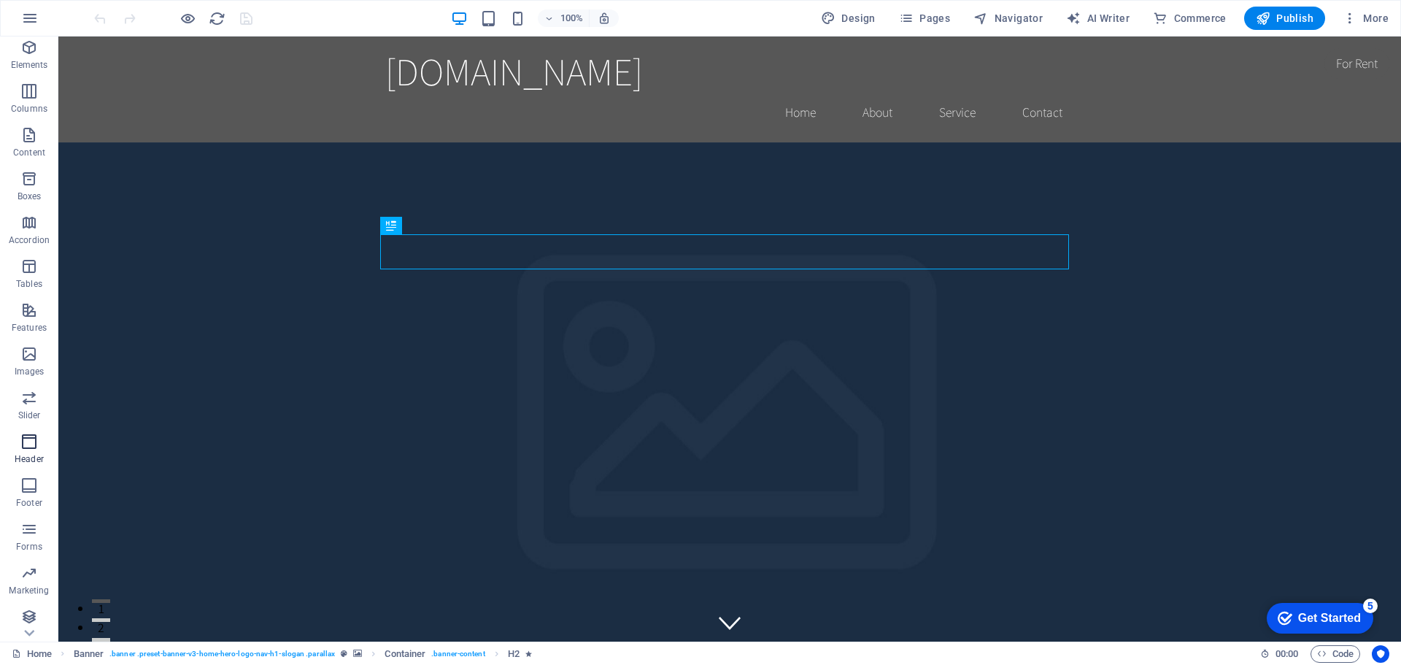
scroll to position [96, 0]
click at [1351, 20] on icon "button" at bounding box center [1350, 18] width 15 height 15
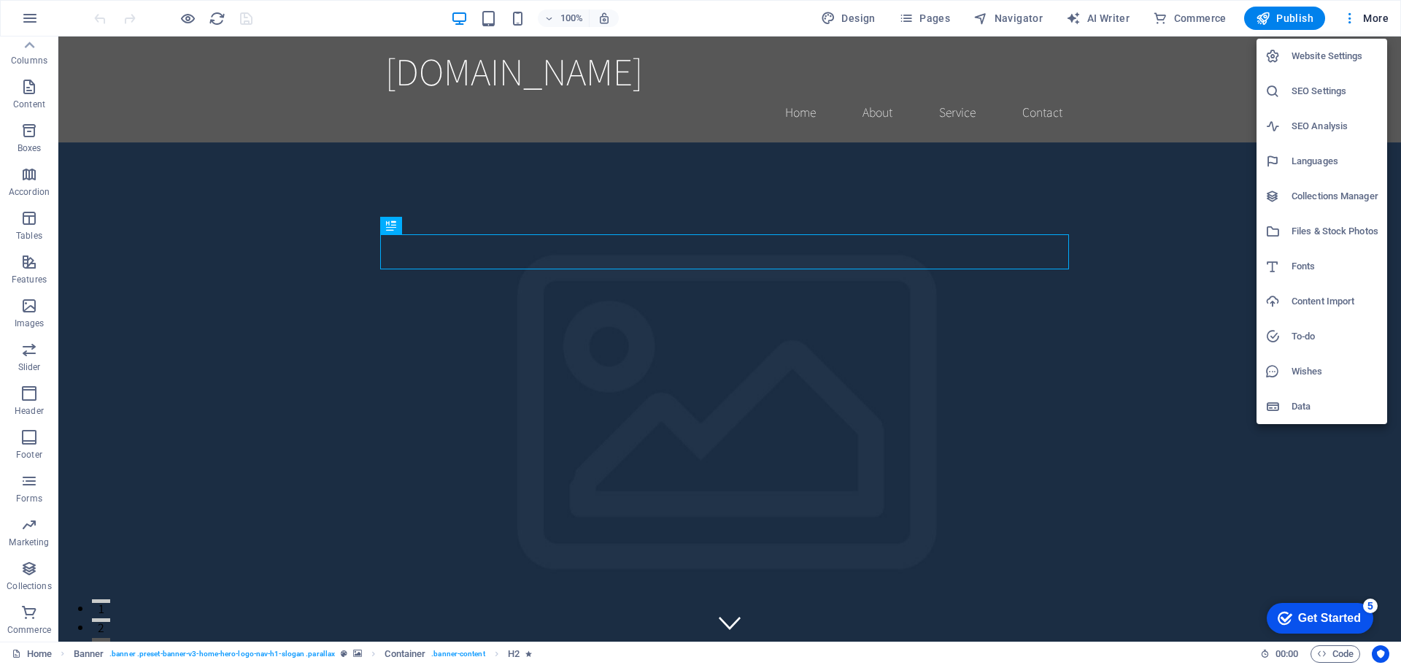
click at [1318, 161] on h6 "Languages" at bounding box center [1334, 161] width 87 height 18
select select "128"
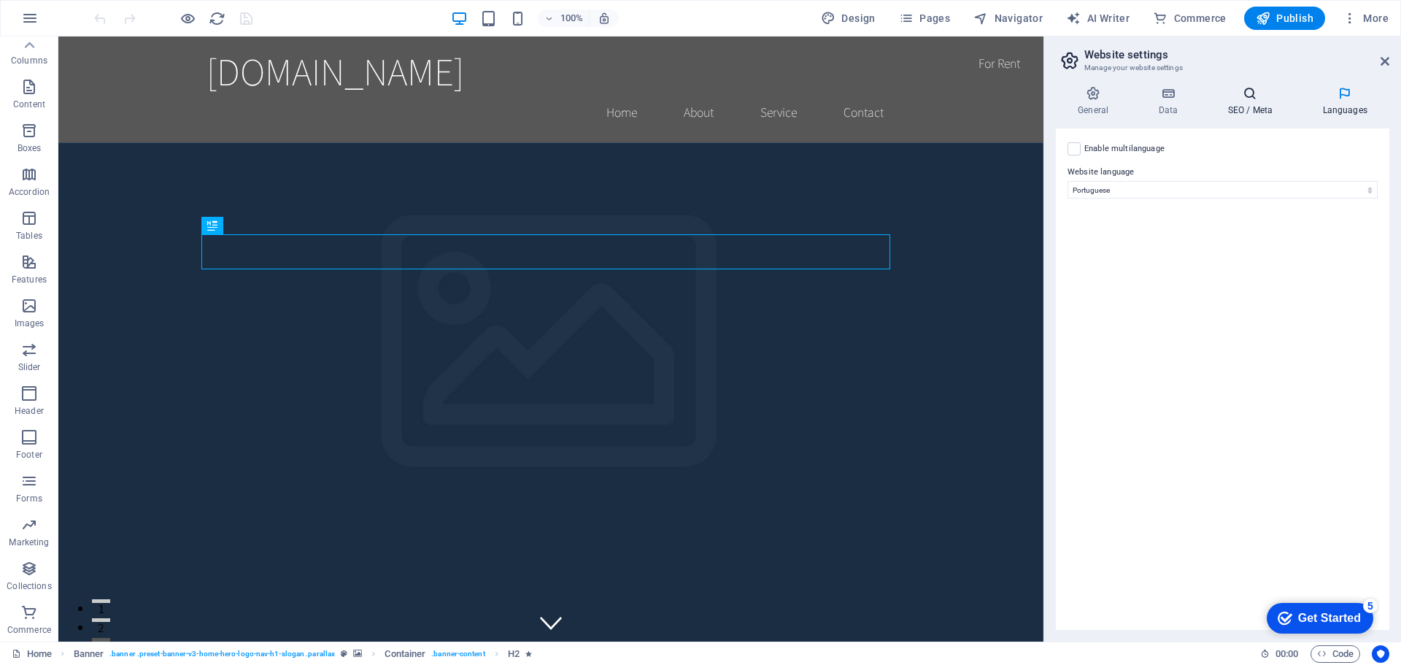
click at [1260, 109] on h4 "SEO / Meta" at bounding box center [1252, 101] width 95 height 31
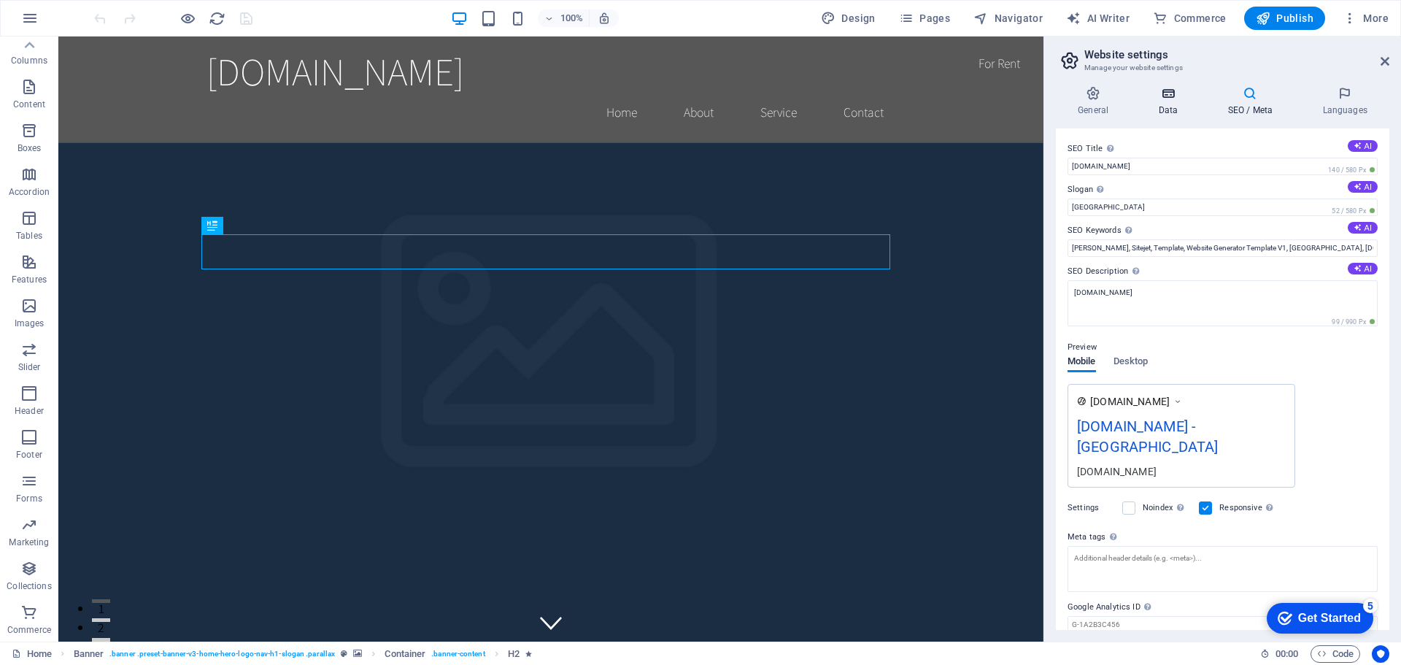
click at [1164, 101] on h4 "Data" at bounding box center [1170, 101] width 69 height 31
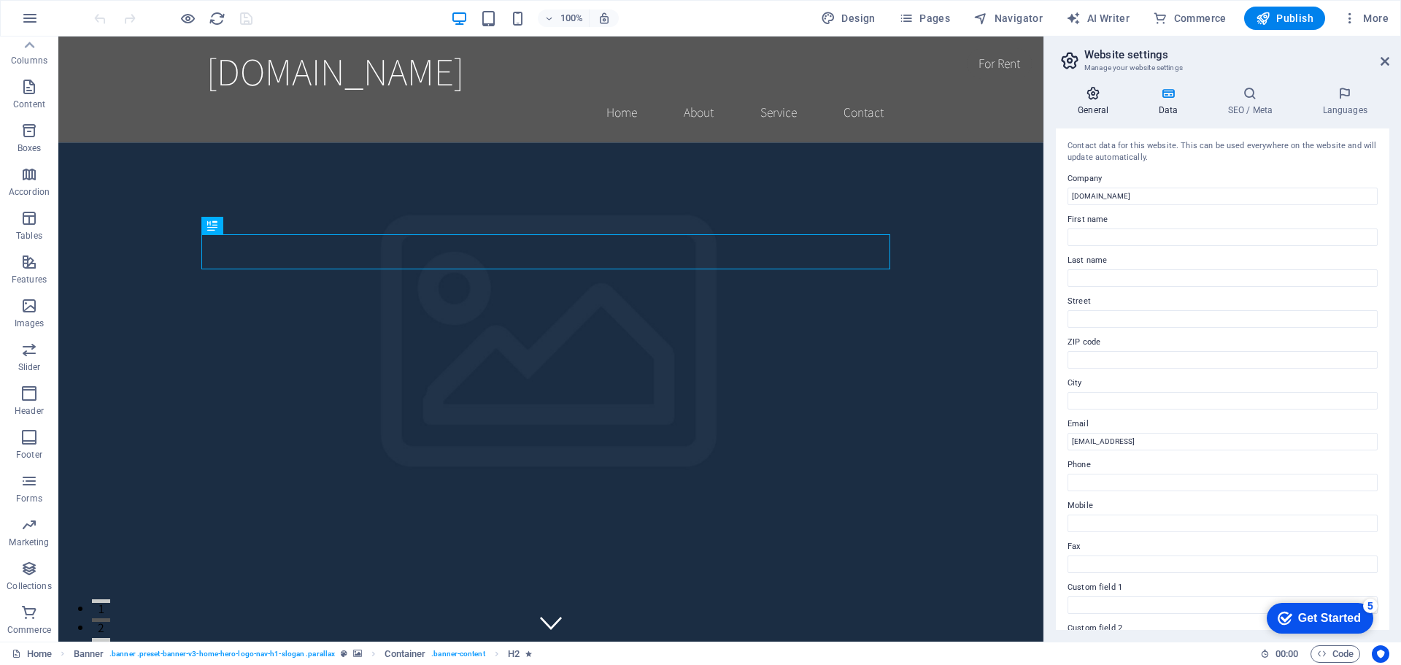
click at [1086, 94] on icon at bounding box center [1093, 93] width 74 height 15
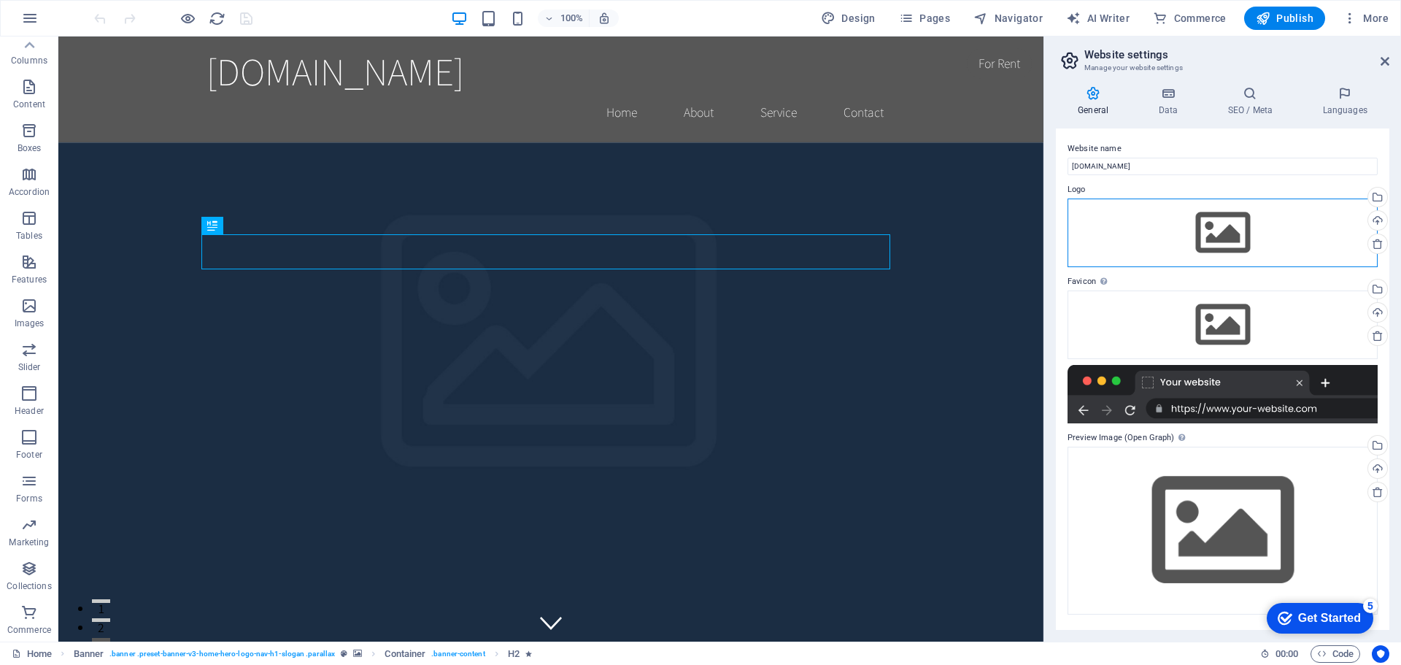
click at [1221, 241] on div "Drag files here, click to choose files or select files from Files or our free s…" at bounding box center [1222, 232] width 310 height 69
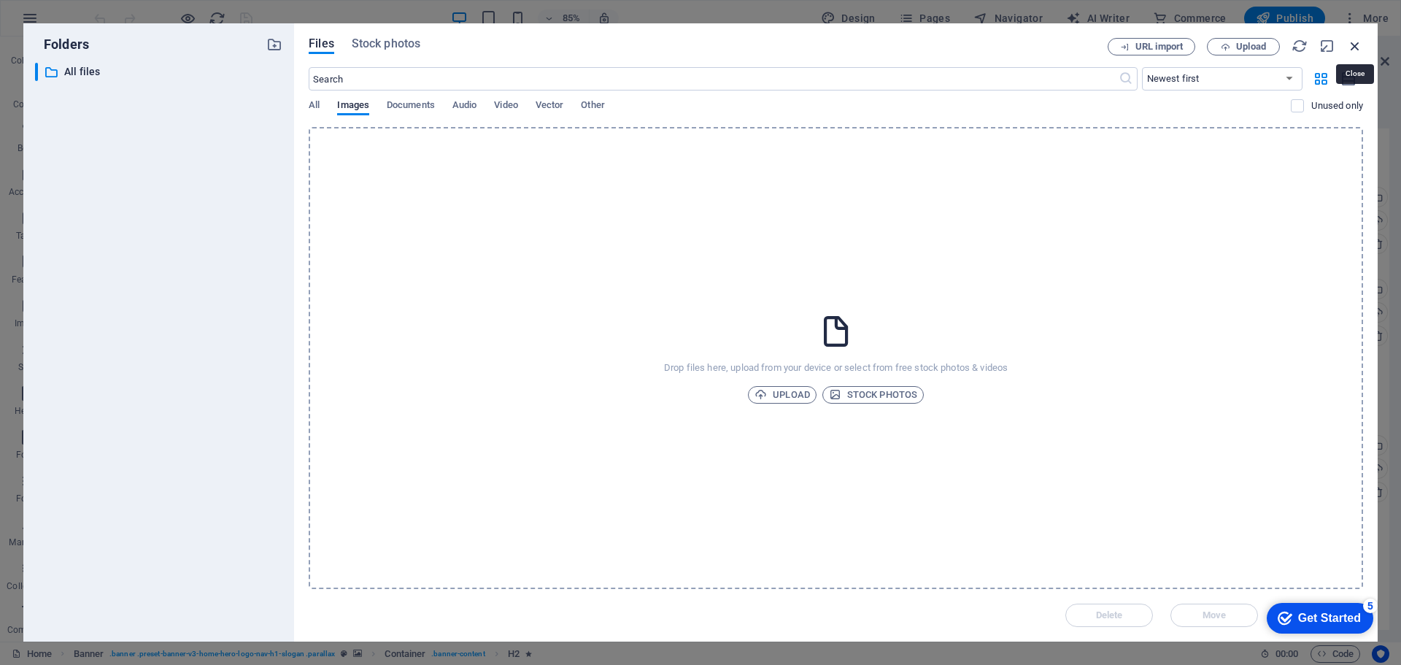
click at [1357, 50] on icon "button" at bounding box center [1355, 46] width 16 height 16
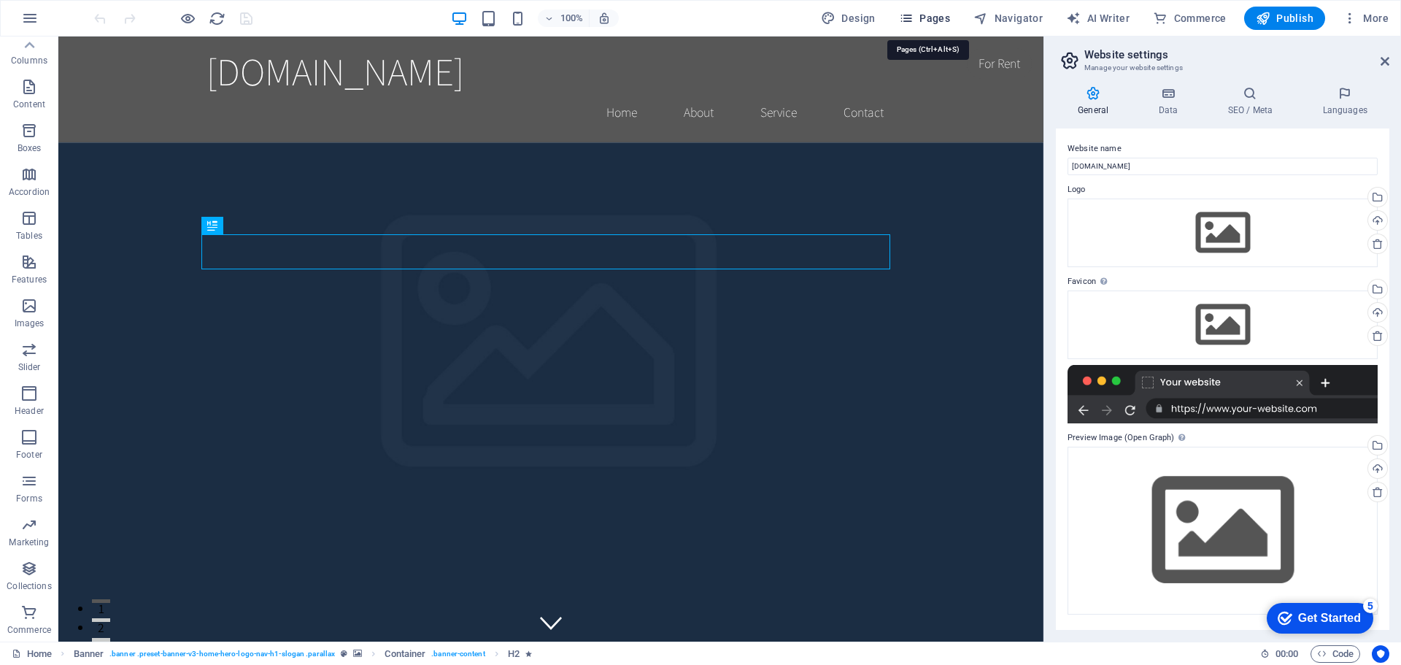
click at [912, 18] on icon "button" at bounding box center [906, 18] width 15 height 15
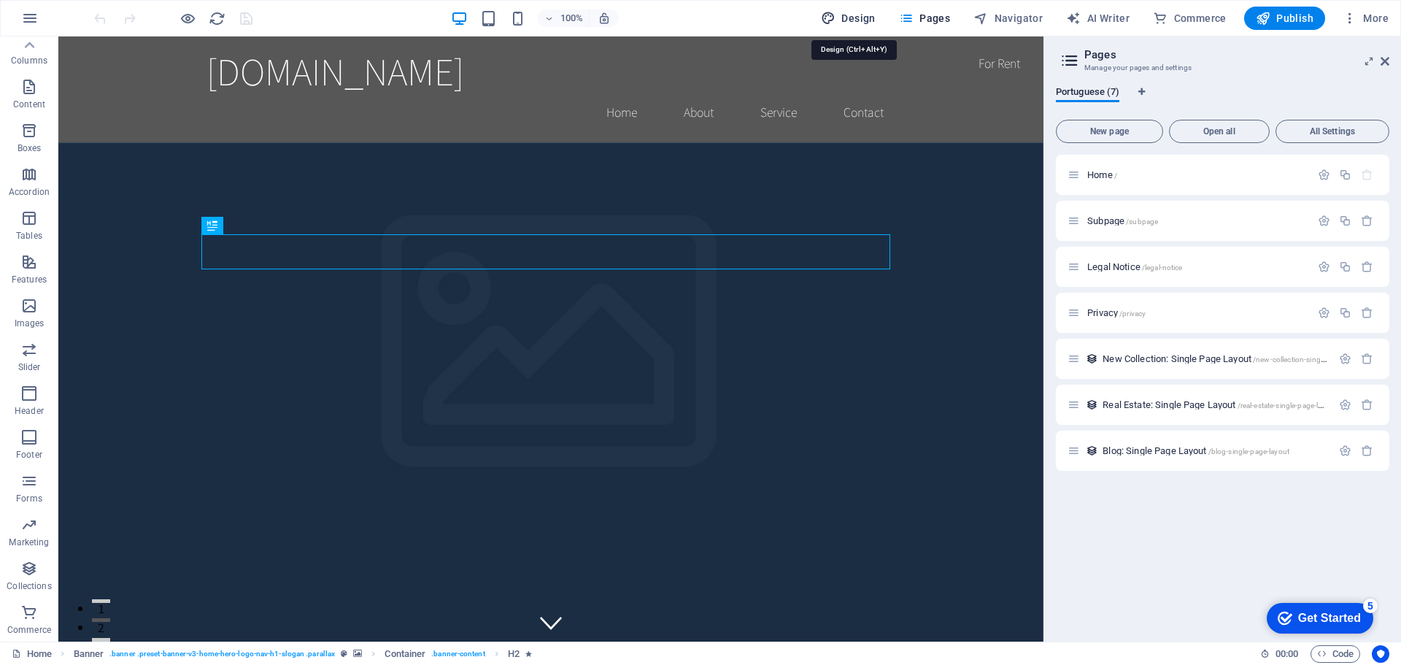
click at [855, 16] on span "Design" at bounding box center [848, 18] width 55 height 15
select select "rem"
select select "200"
select select "px"
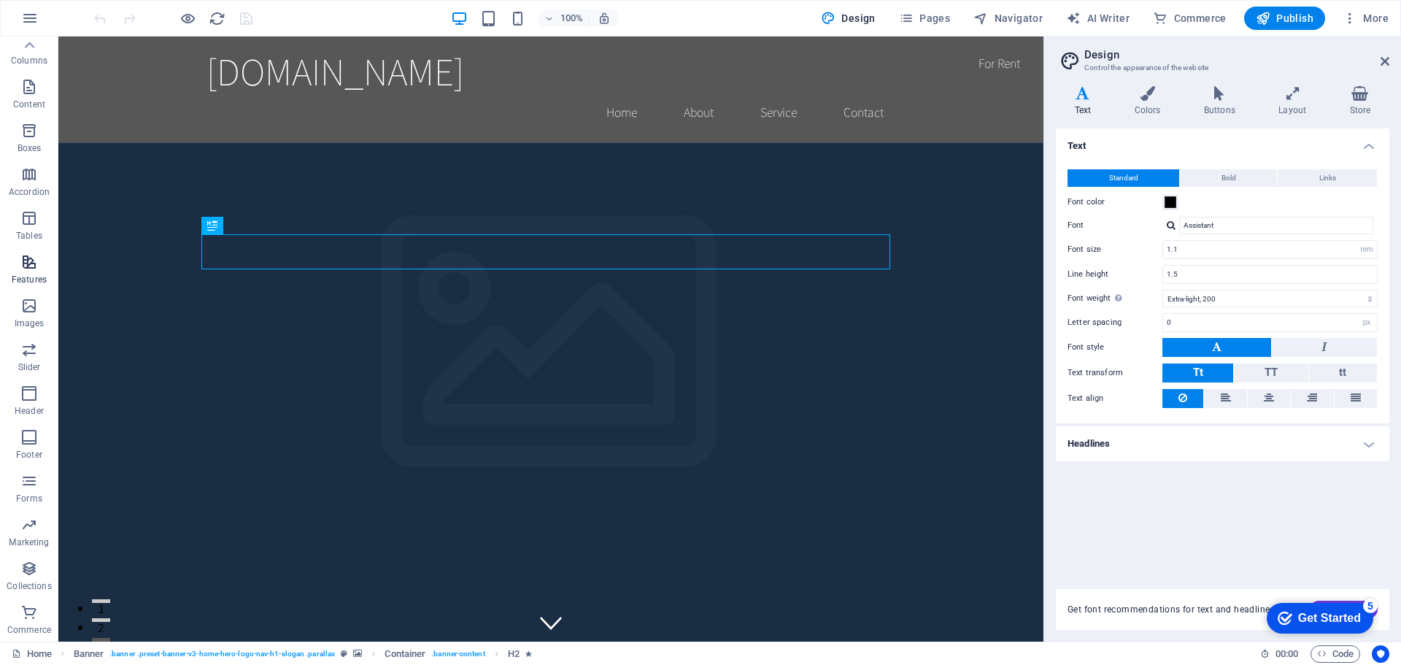
click at [36, 277] on p "Features" at bounding box center [29, 280] width 35 height 12
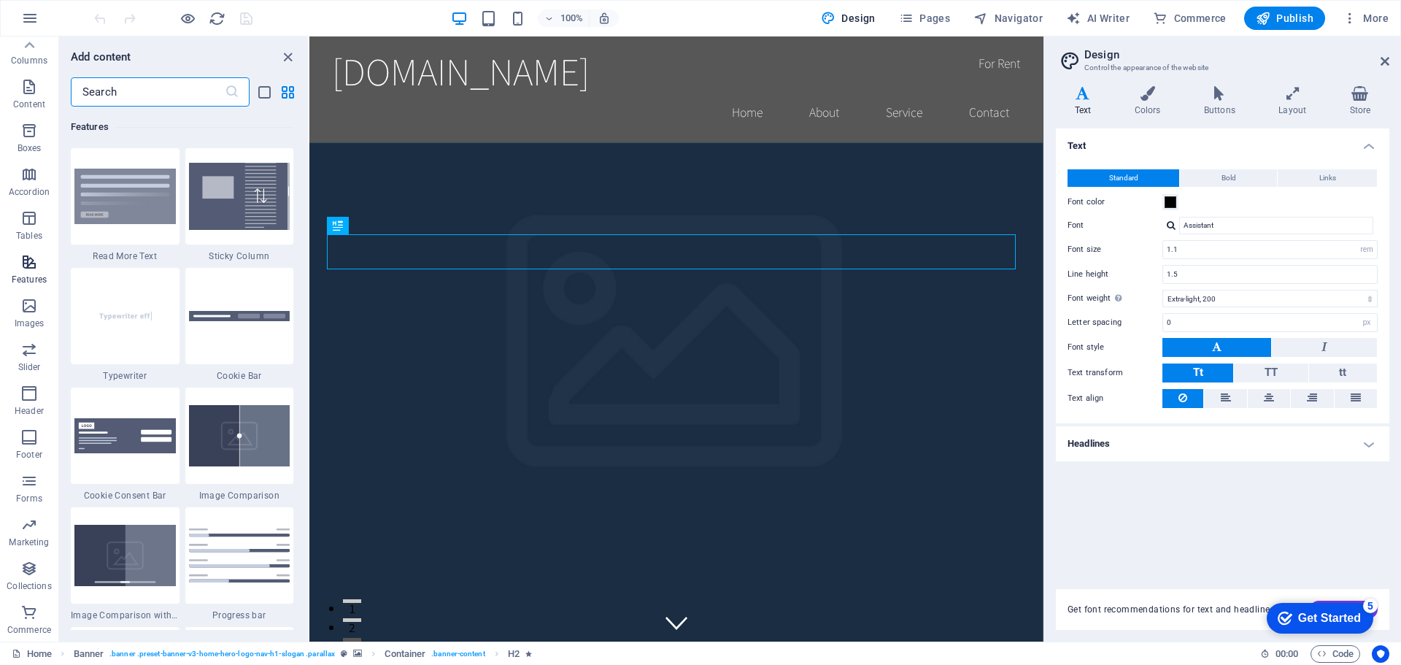
scroll to position [5687, 0]
click at [30, 617] on icon "button" at bounding box center [29, 612] width 18 height 18
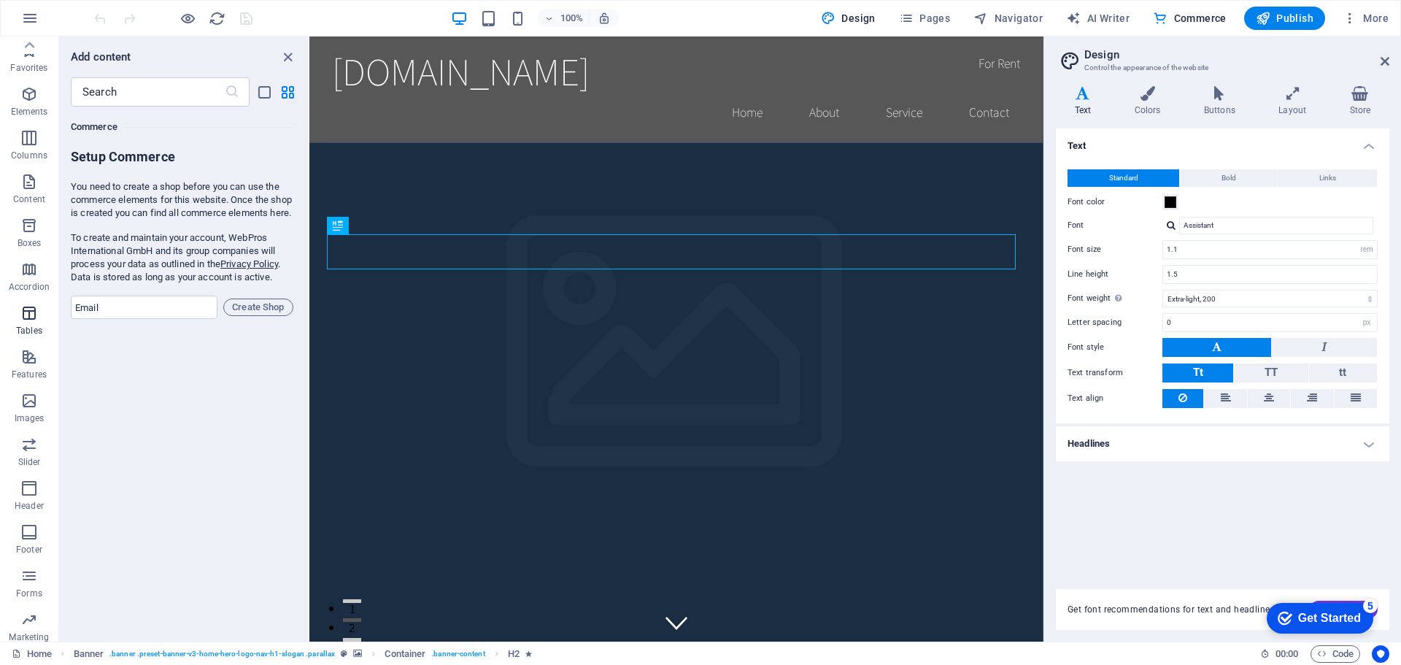
scroll to position [0, 0]
click at [28, 22] on icon "button" at bounding box center [30, 18] width 18 height 18
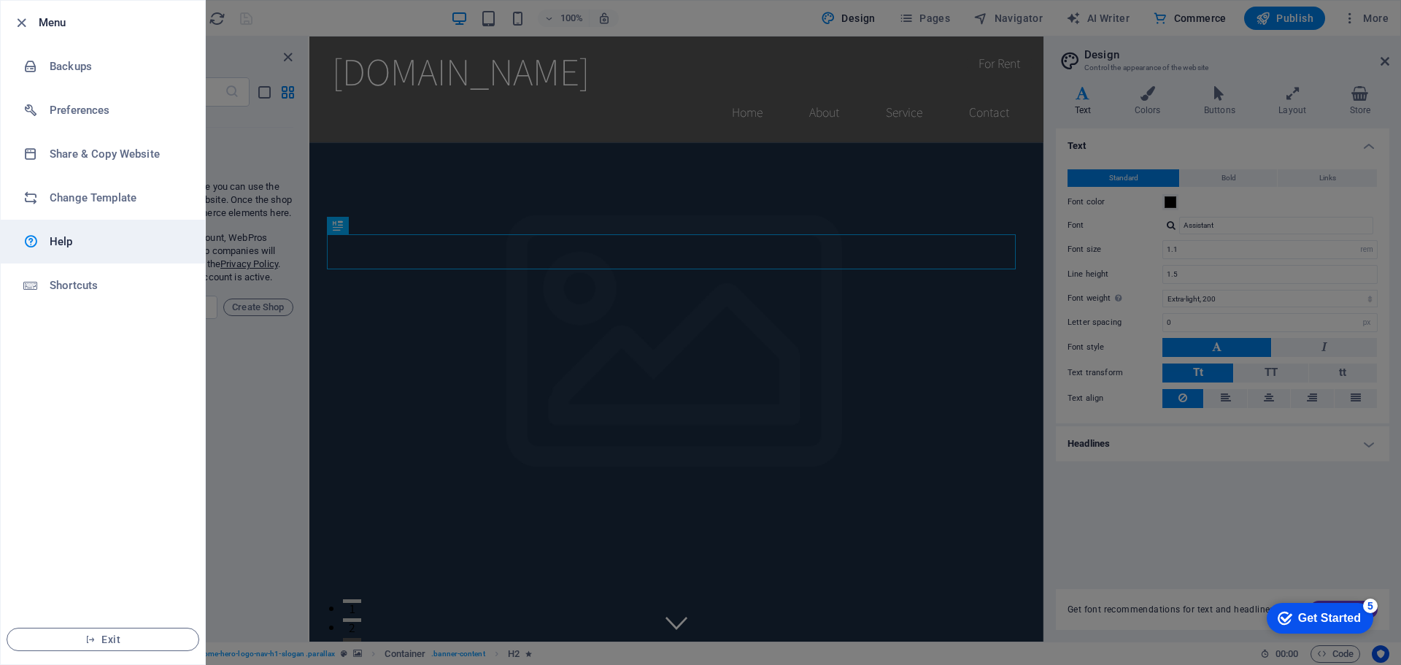
click at [72, 257] on link "Help" at bounding box center [103, 242] width 204 height 44
